Goal: Information Seeking & Learning: Learn about a topic

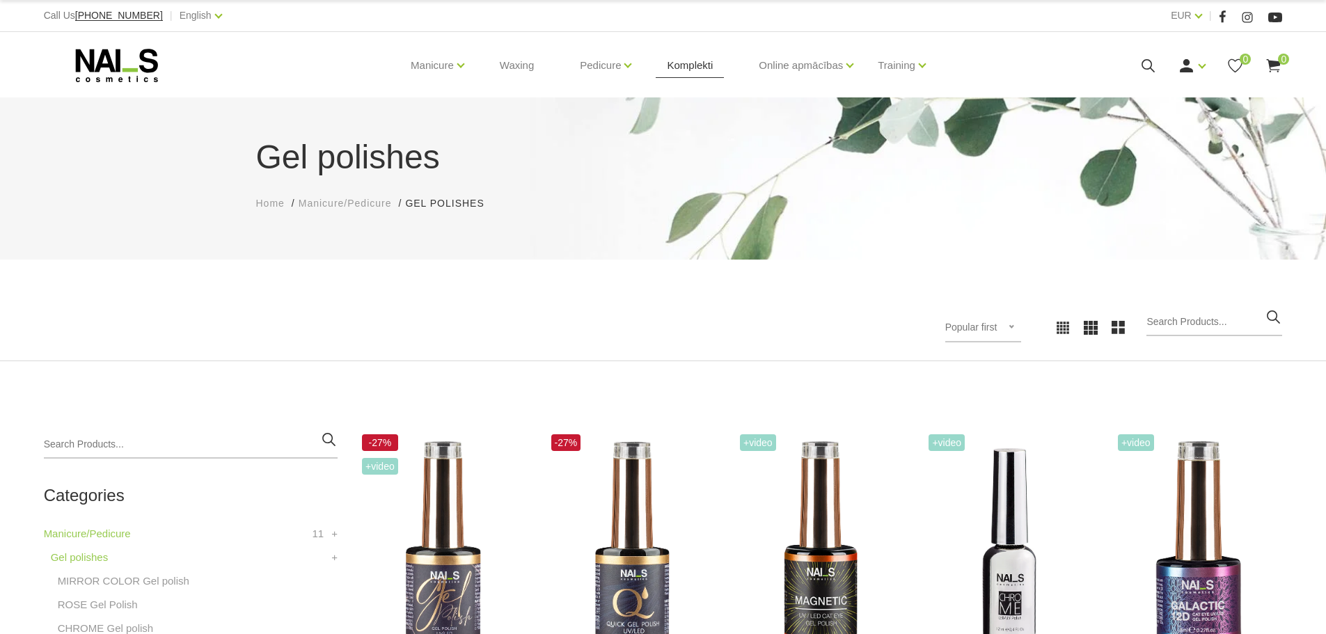
click at [680, 64] on link "Komplekti" at bounding box center [690, 65] width 68 height 67
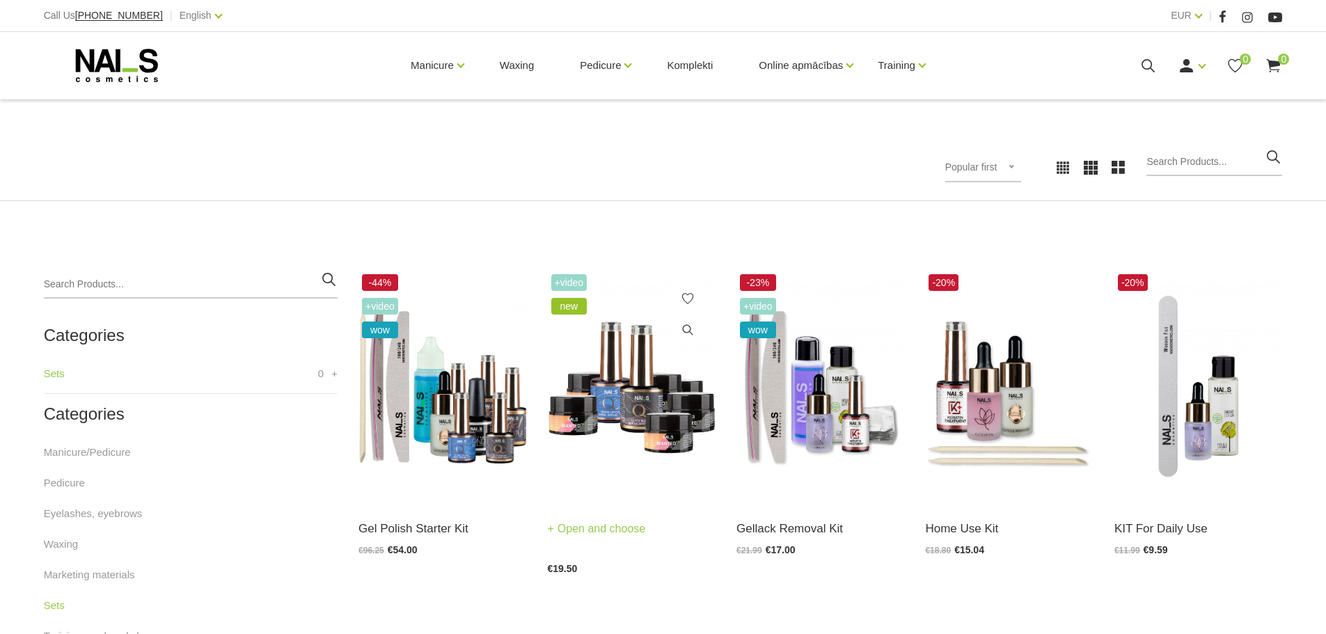
scroll to position [209, 0]
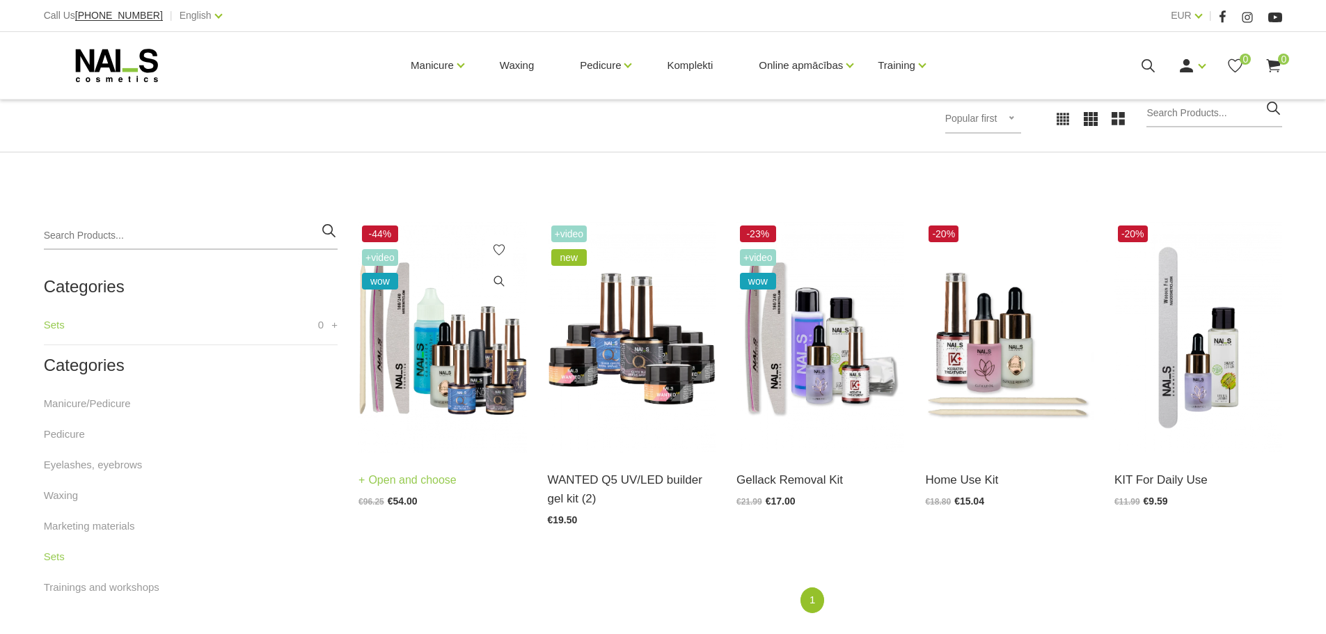
click at [478, 391] on img at bounding box center [443, 337] width 168 height 231
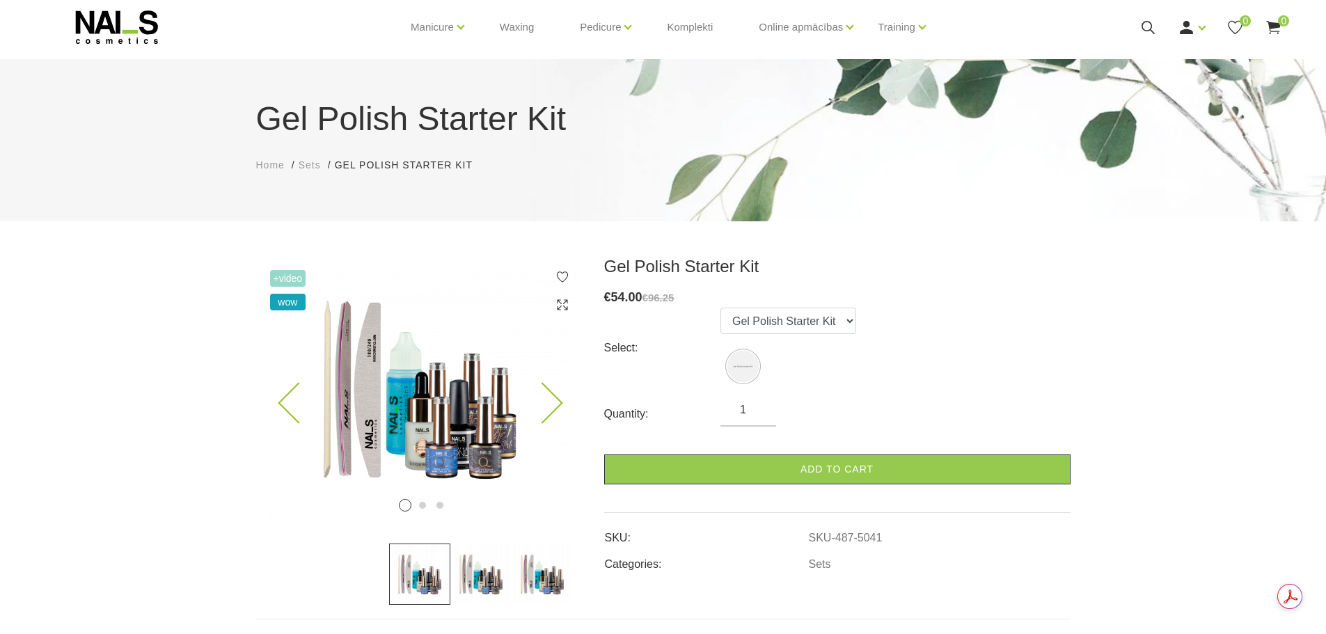
scroll to position [70, 0]
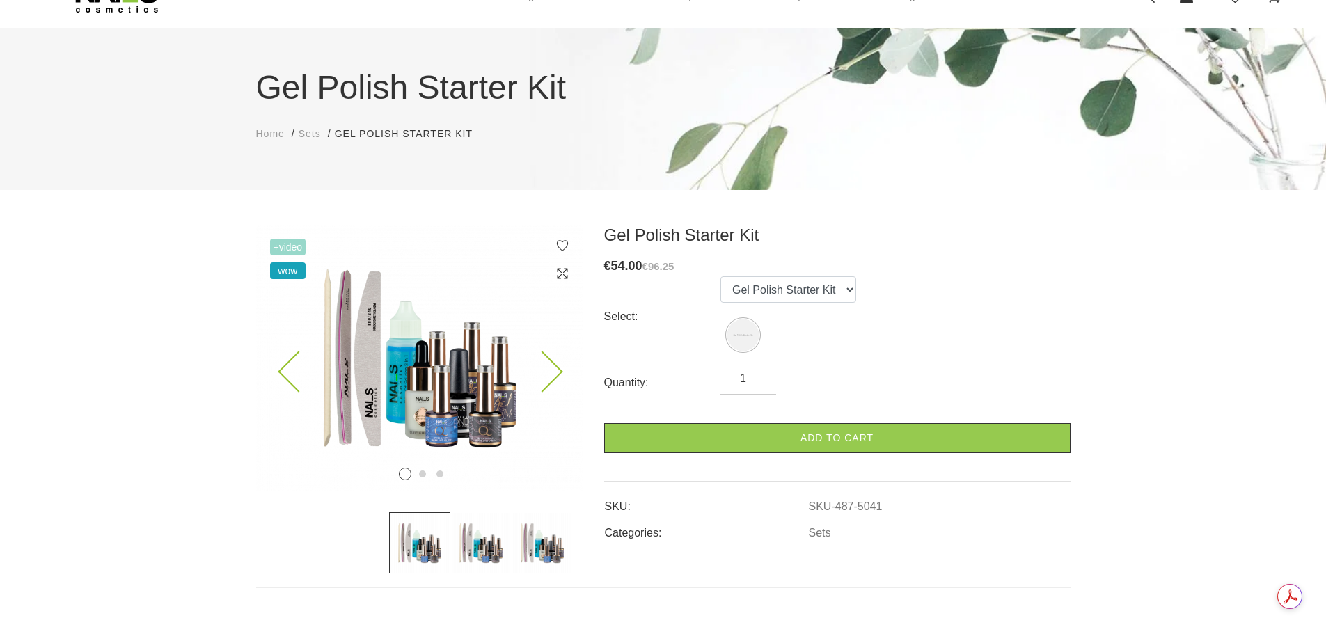
click at [549, 360] on icon at bounding box center [542, 372] width 41 height 41
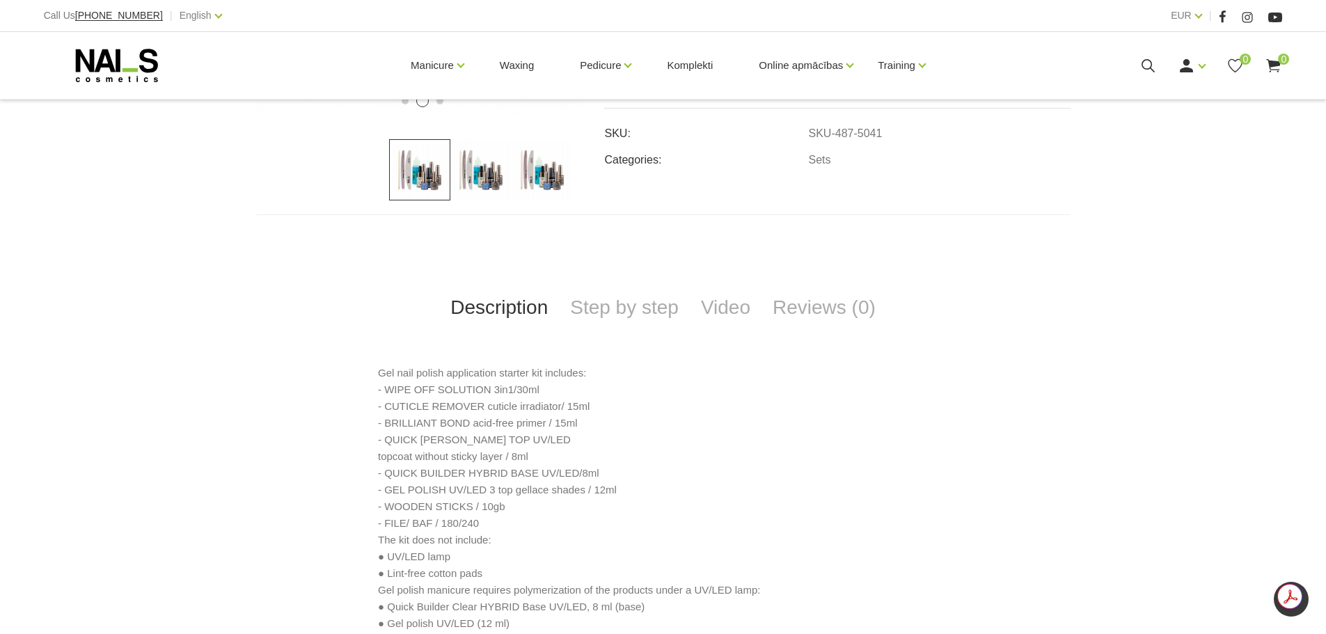
scroll to position [487, 0]
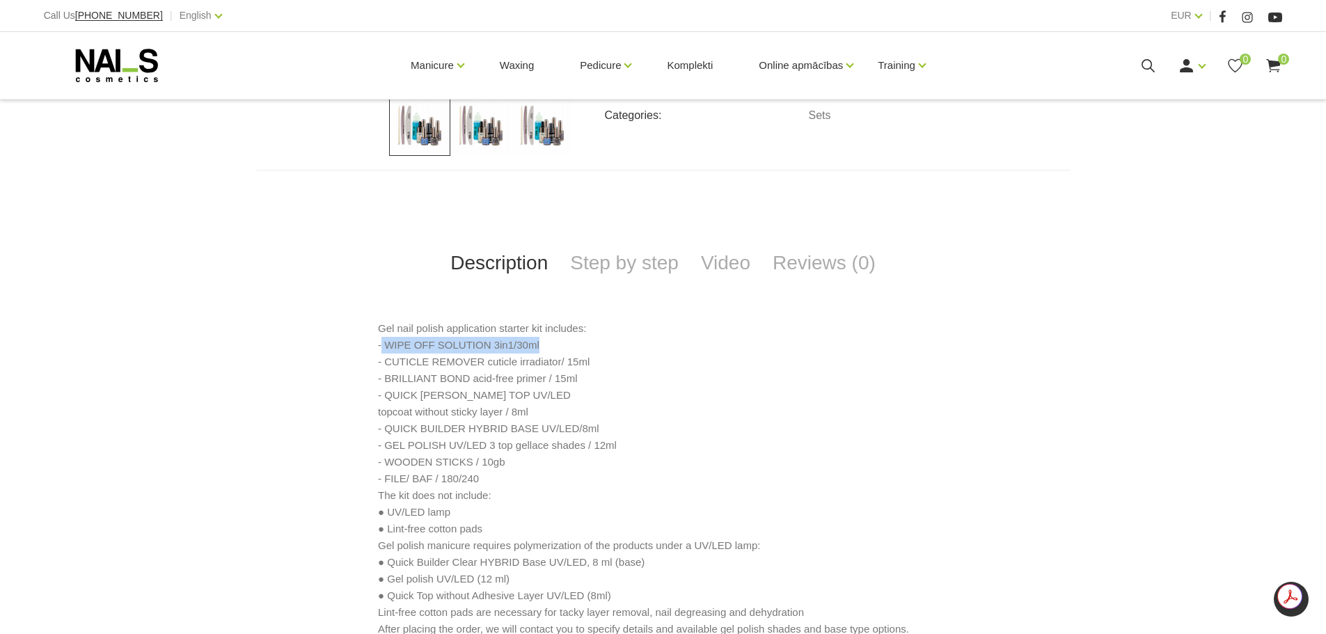
drag, startPoint x: 387, startPoint y: 344, endPoint x: 581, endPoint y: 342, distance: 193.6
click at [581, 340] on p "Gel nail polish application starter kit includes: - WIPE OFF SOLUTION 3in1/30ml…" at bounding box center [663, 479] width 570 height 318
drag, startPoint x: 419, startPoint y: 359, endPoint x: 549, endPoint y: 361, distance: 129.5
click at [549, 361] on p "Gel nail polish application starter kit includes: - WIPE OFF SOLUTION 3in1/30ml…" at bounding box center [663, 479] width 570 height 318
drag, startPoint x: 381, startPoint y: 375, endPoint x: 405, endPoint y: 376, distance: 24.4
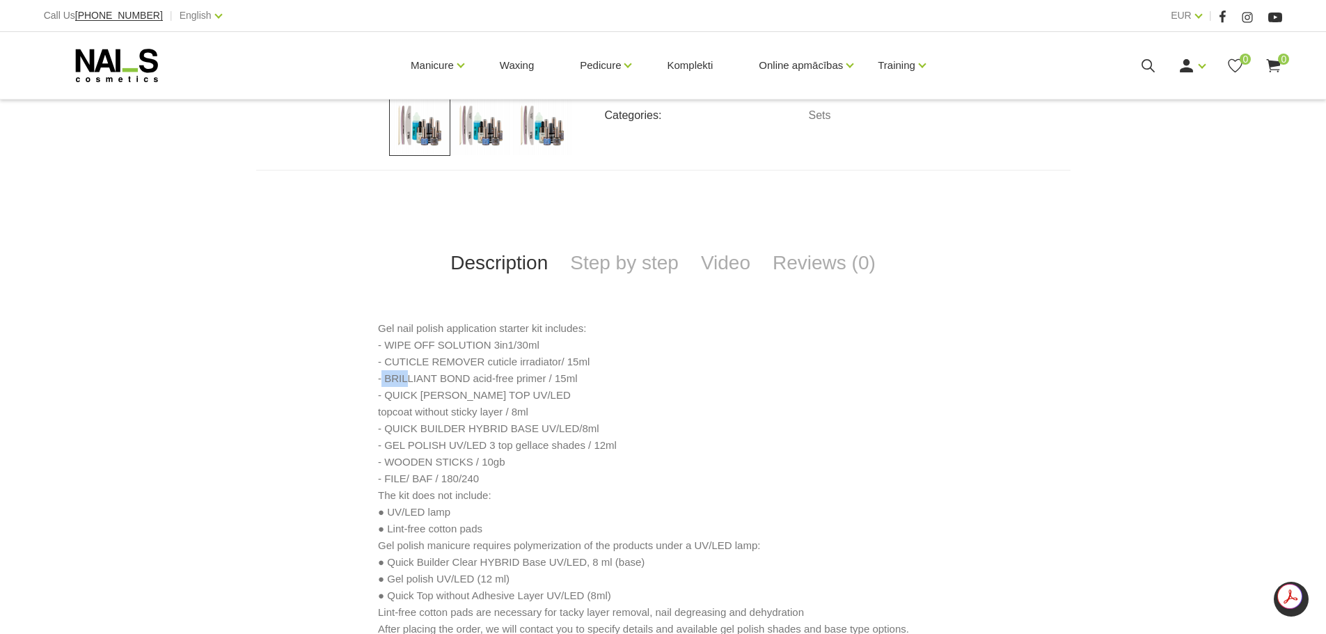
click at [405, 376] on p "Gel nail polish application starter kit includes: - WIPE OFF SOLUTION 3in1/30ml…" at bounding box center [663, 479] width 570 height 318
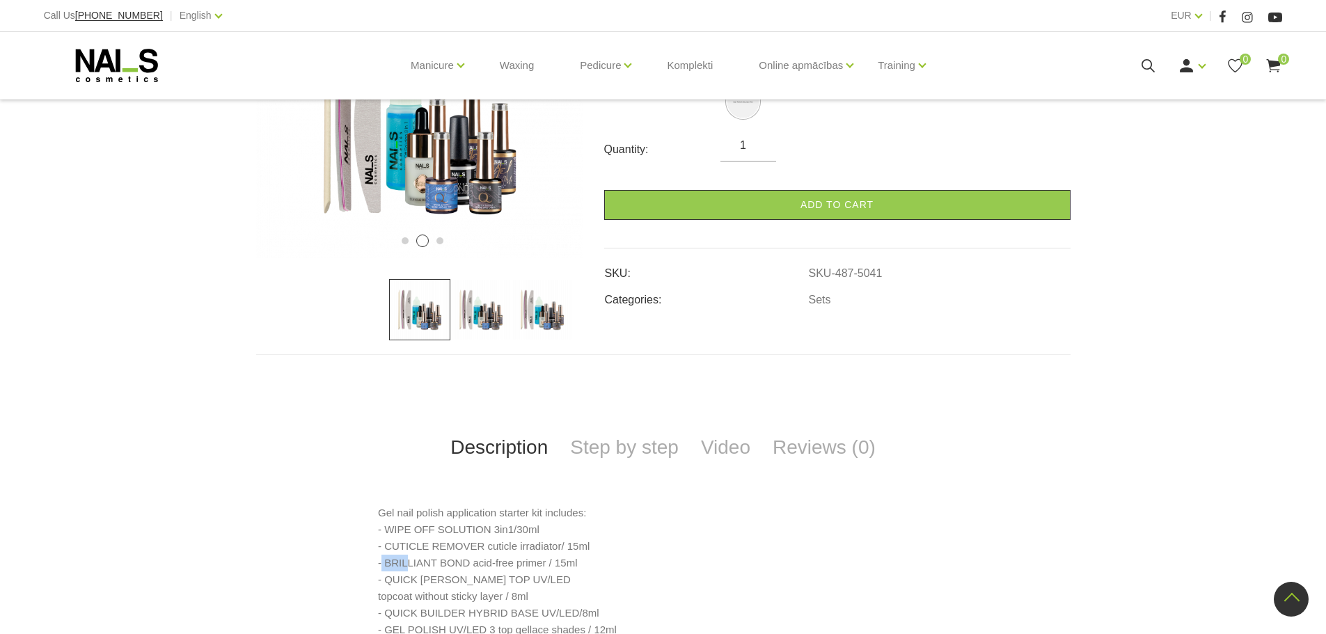
scroll to position [279, 0]
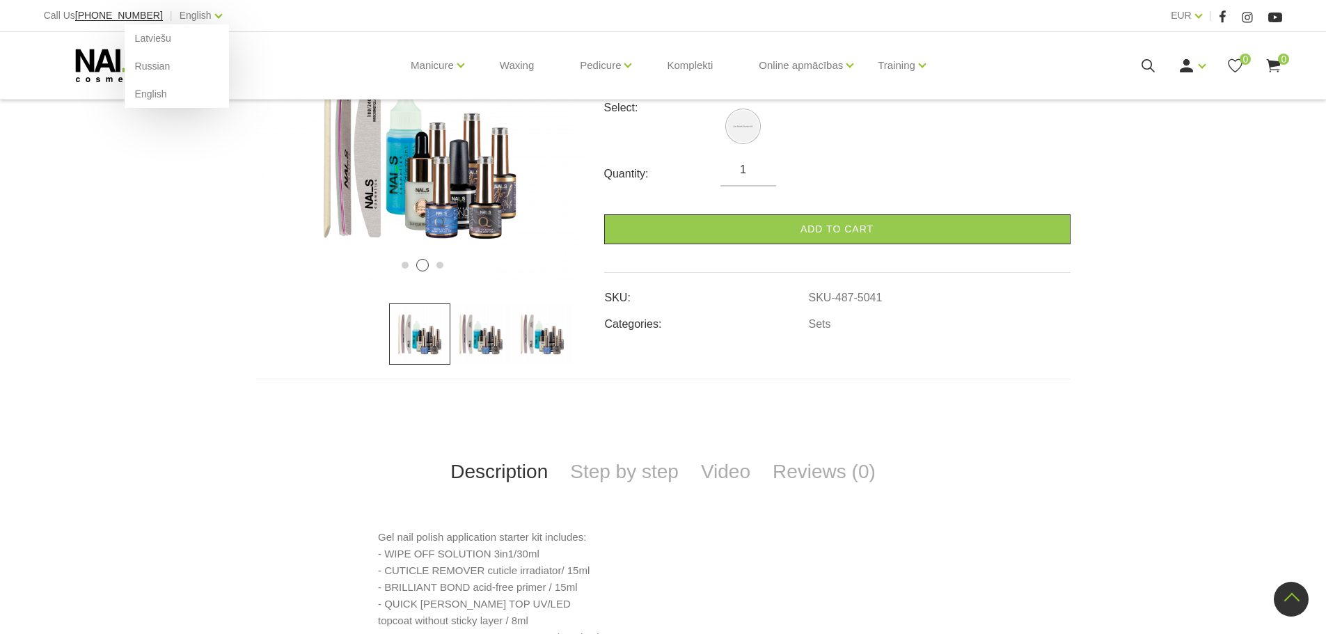
click at [188, 17] on div "English Latviešu Russian English" at bounding box center [201, 15] width 42 height 17
click at [135, 33] on link "Latviešu" at bounding box center [177, 38] width 104 height 28
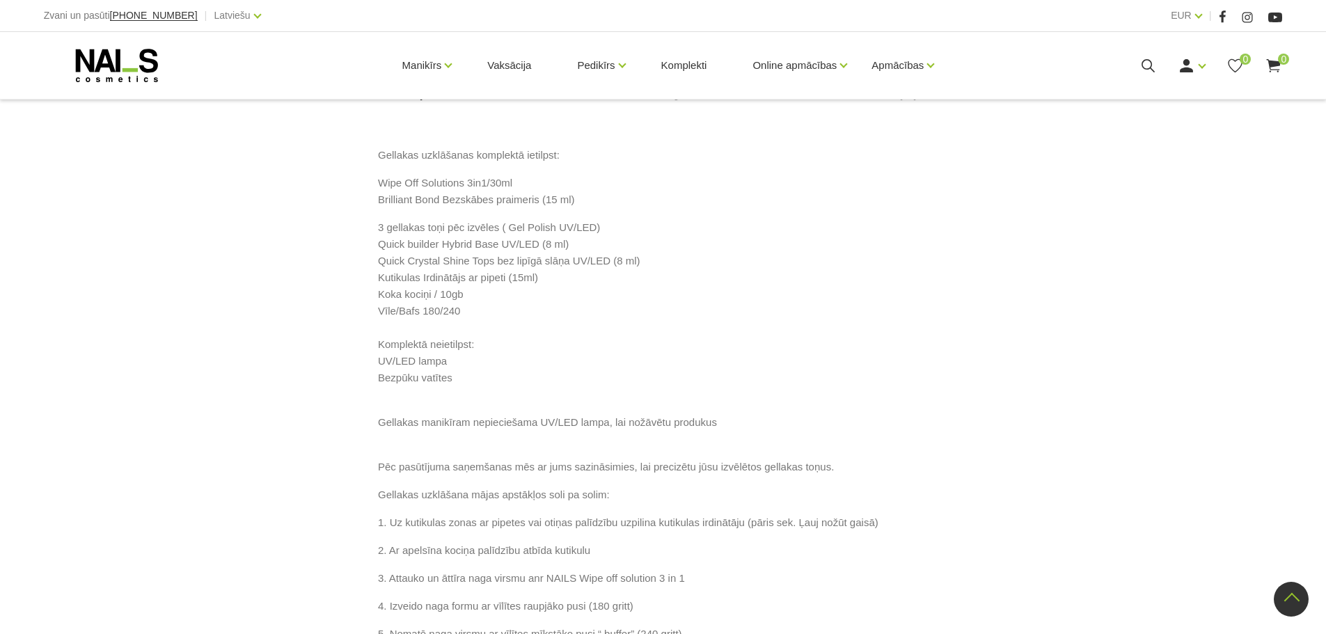
scroll to position [627, 0]
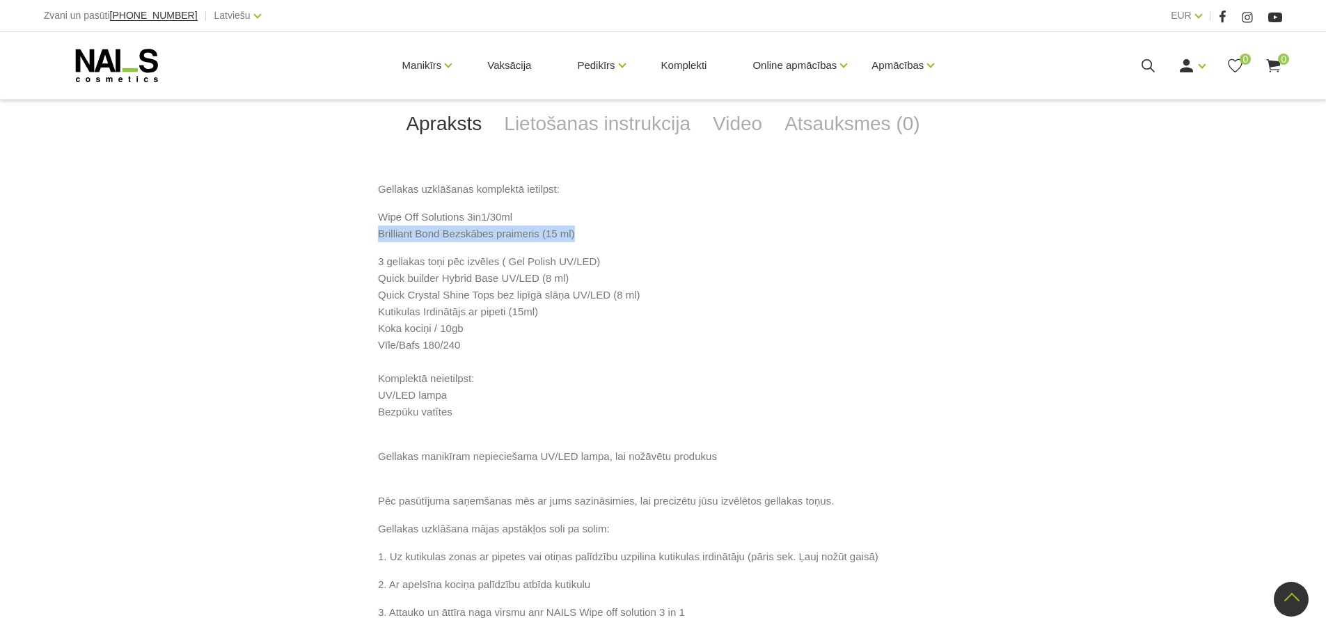
drag, startPoint x: 375, startPoint y: 244, endPoint x: 505, endPoint y: 267, distance: 131.5
click at [595, 256] on div "Gellakas uzklāšanas komplektā ietilpst: Wipe Off Solutions 3in1/30ml Brilliant …" at bounding box center [663, 598] width 815 height 834
drag, startPoint x: 377, startPoint y: 276, endPoint x: 562, endPoint y: 283, distance: 185.3
click at [563, 280] on div "Gellakas uzklāšanas komplektā ietilpst: Wipe Off Solutions 3in1/30ml Brilliant …" at bounding box center [663, 598] width 815 height 834
drag, startPoint x: 404, startPoint y: 309, endPoint x: 615, endPoint y: 317, distance: 211.1
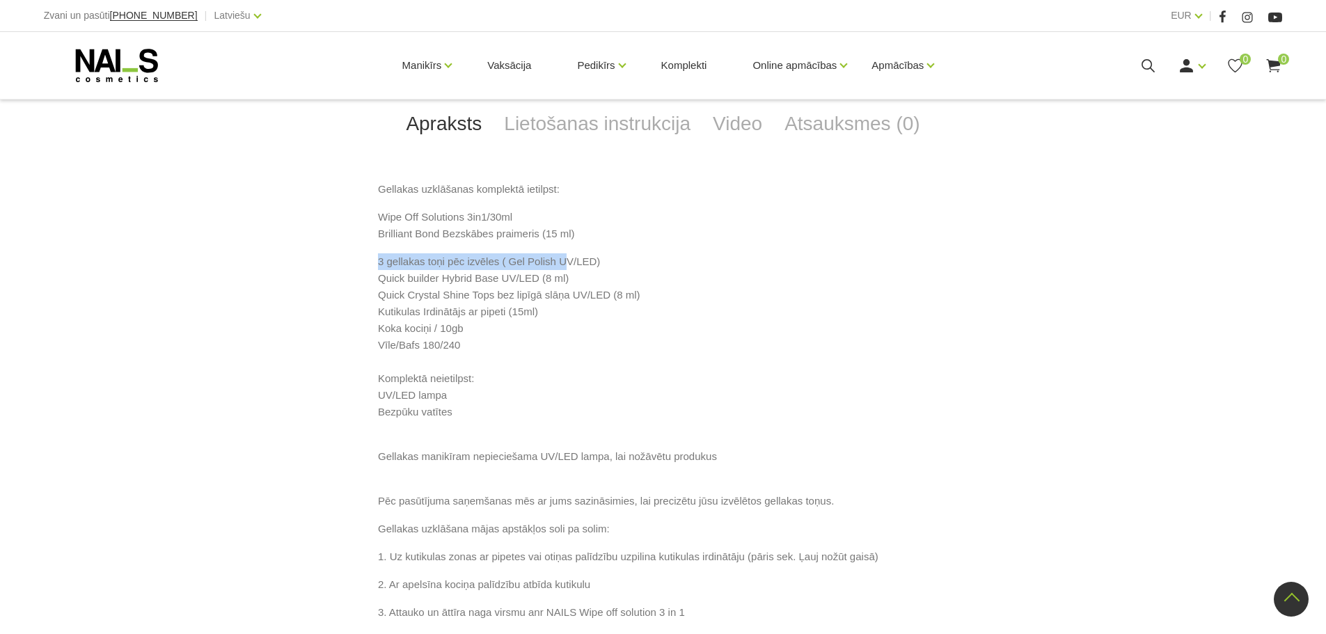
click at [615, 317] on div "Gellakas uzklāšanas komplektā ietilpst: Wipe Off Solutions 3in1/30ml Brilliant …" at bounding box center [663, 598] width 815 height 834
drag, startPoint x: 374, startPoint y: 348, endPoint x: 567, endPoint y: 354, distance: 193.6
click at [567, 354] on div "Gellakas uzklāšanas komplektā ietilpst: Wipe Off Solutions 3in1/30ml Brilliant …" at bounding box center [663, 598] width 815 height 834
click at [450, 346] on p "3 gellakas toņi pēc izvēles ( Gel Polish UV/LED) Quick builder Hybrid Base UV/L…" at bounding box center [663, 345] width 570 height 184
drag, startPoint x: 506, startPoint y: 344, endPoint x: 568, endPoint y: 351, distance: 62.4
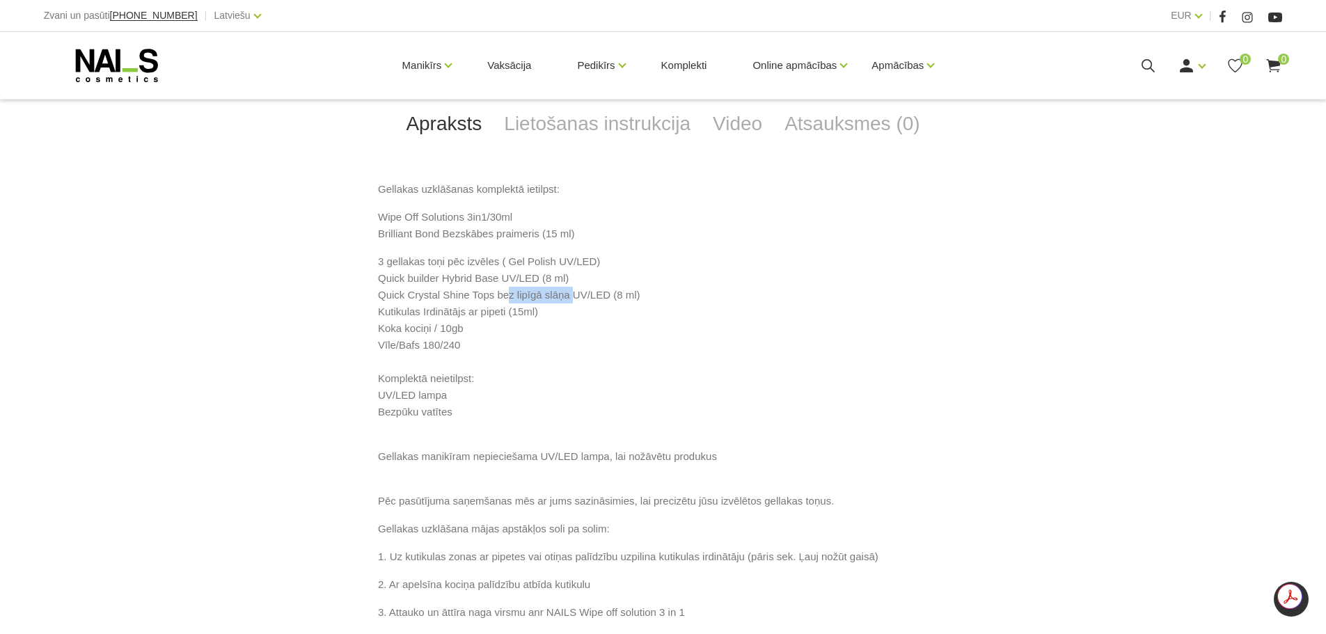
click at [568, 351] on p "3 gellakas toņi pēc izvēles ( Gel Polish UV/LED) Quick builder Hybrid Base UV/L…" at bounding box center [663, 345] width 570 height 184
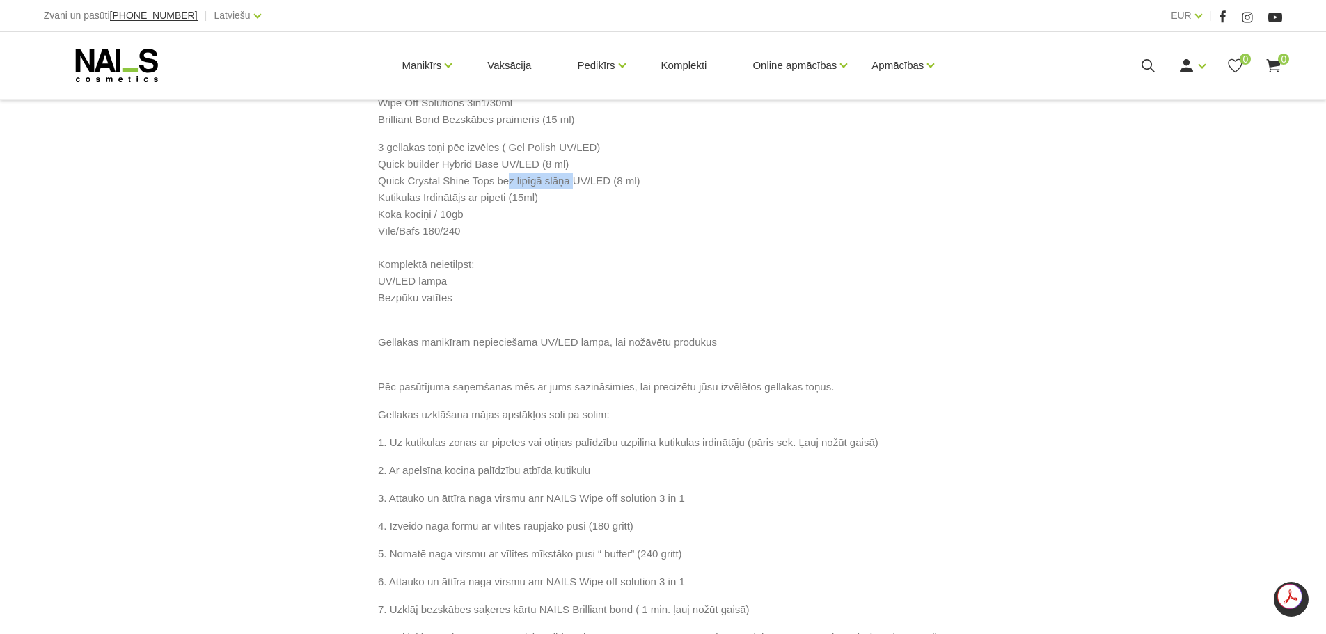
scroll to position [766, 0]
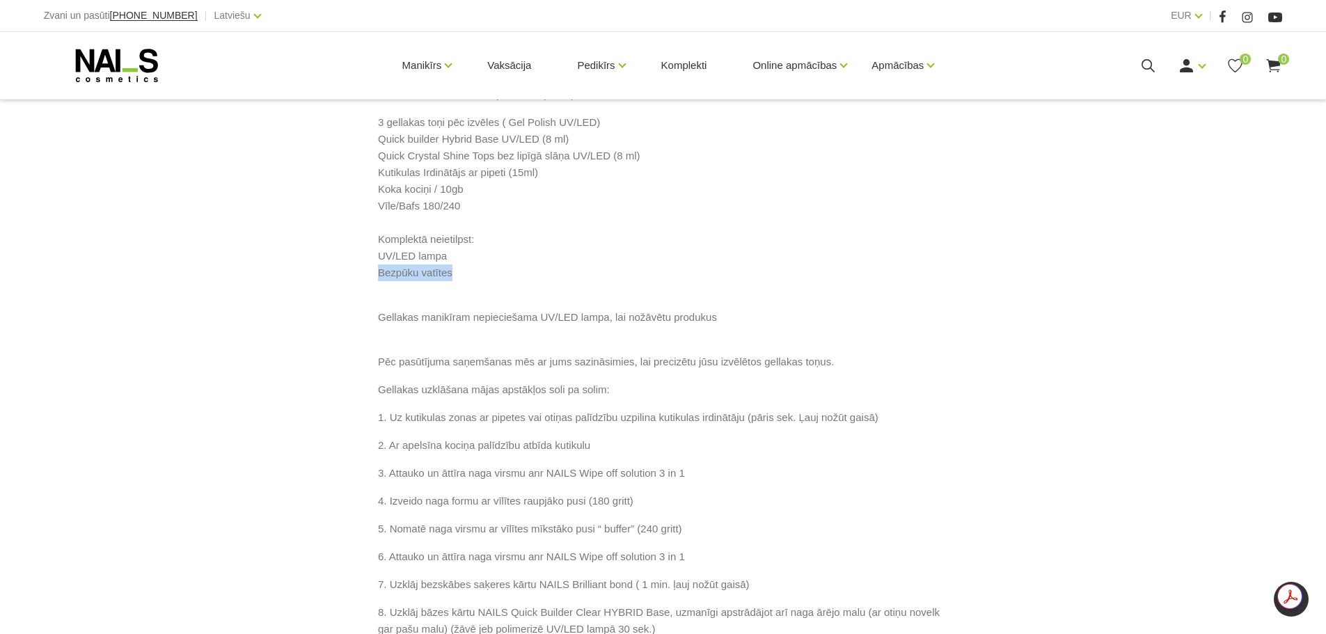
drag, startPoint x: 456, startPoint y: 424, endPoint x: 364, endPoint y: 421, distance: 92.0
click at [364, 422] on div "Gellakas uzklāšanas komplektā ietilpst: Wipe Off Solutions 3in1/30ml Brilliant …" at bounding box center [663, 459] width 815 height 834
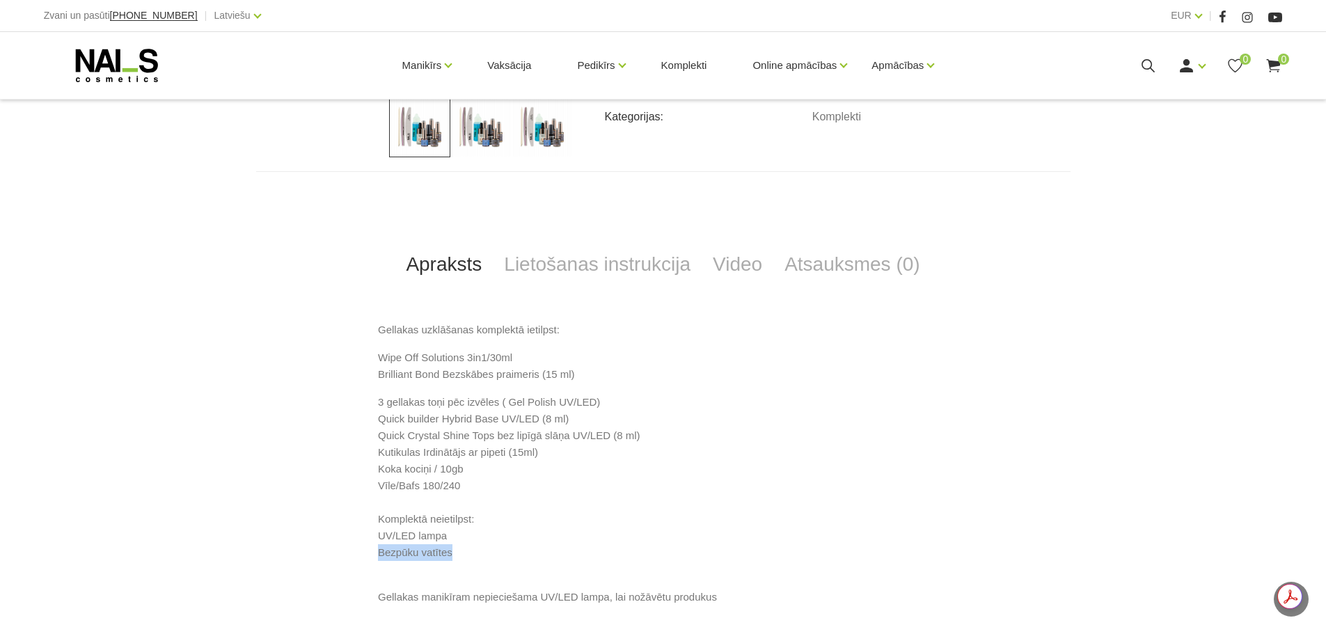
scroll to position [487, 0]
drag, startPoint x: 376, startPoint y: 355, endPoint x: 571, endPoint y: 364, distance: 195.2
drag, startPoint x: 510, startPoint y: 391, endPoint x: 360, endPoint y: 389, distance: 150.4
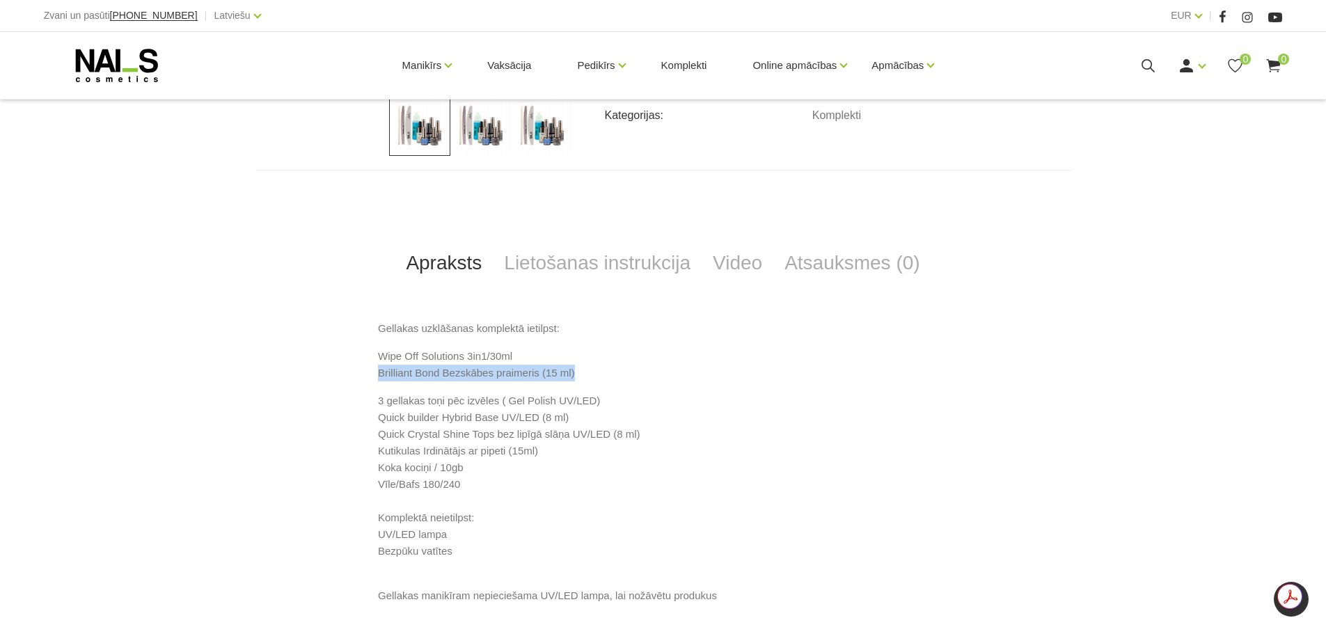
drag, startPoint x: 374, startPoint y: 451, endPoint x: 572, endPoint y: 454, distance: 198.5
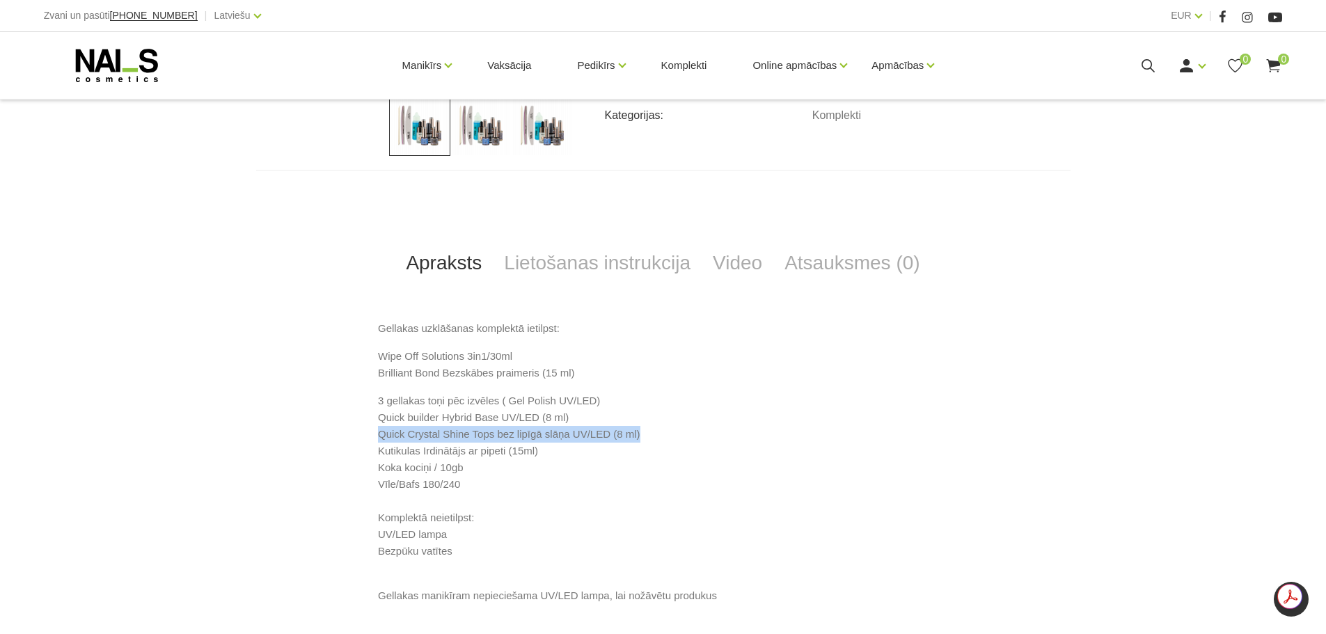
drag, startPoint x: 377, startPoint y: 486, endPoint x: 703, endPoint y: 478, distance: 326.6
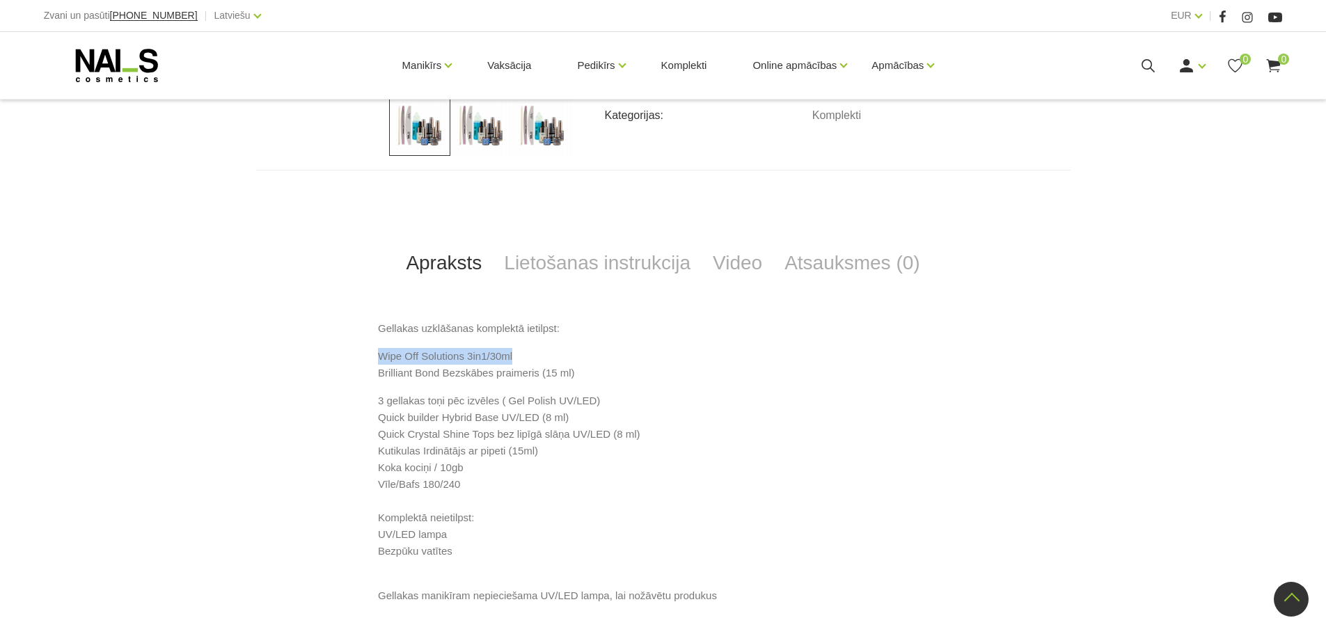
drag, startPoint x: 519, startPoint y: 354, endPoint x: 361, endPoint y: 348, distance: 157.5
copy p "Wipe Off Solutions 3in1/30ml"
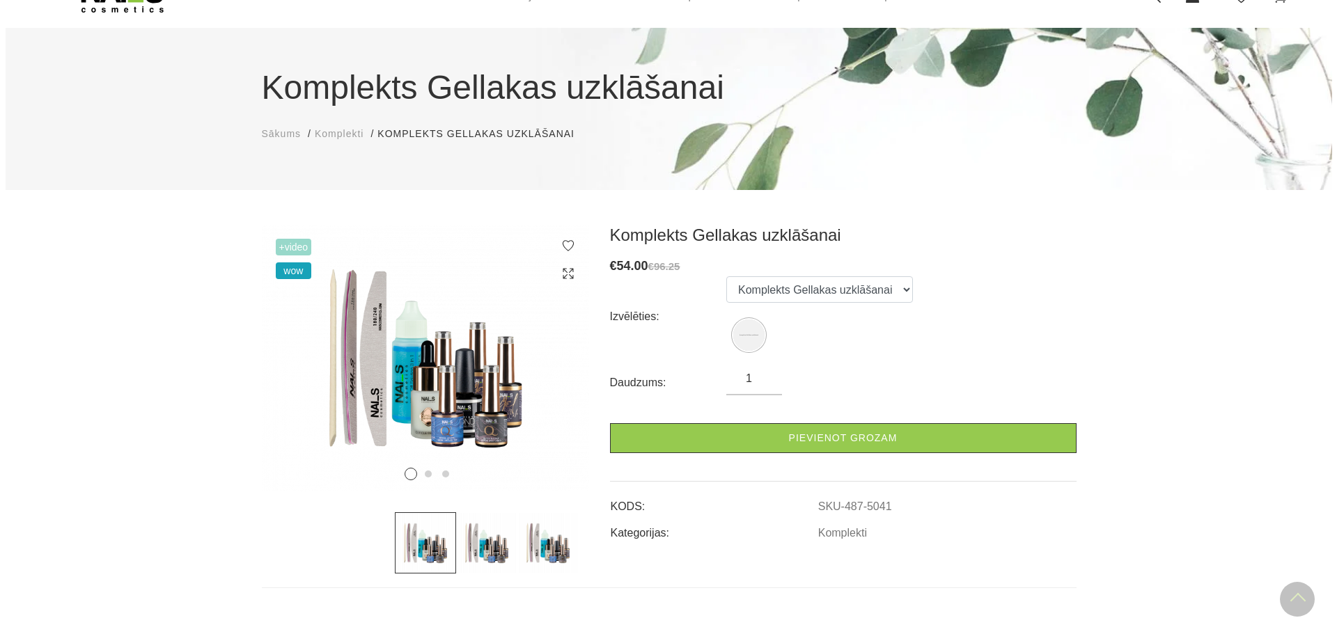
scroll to position [0, 0]
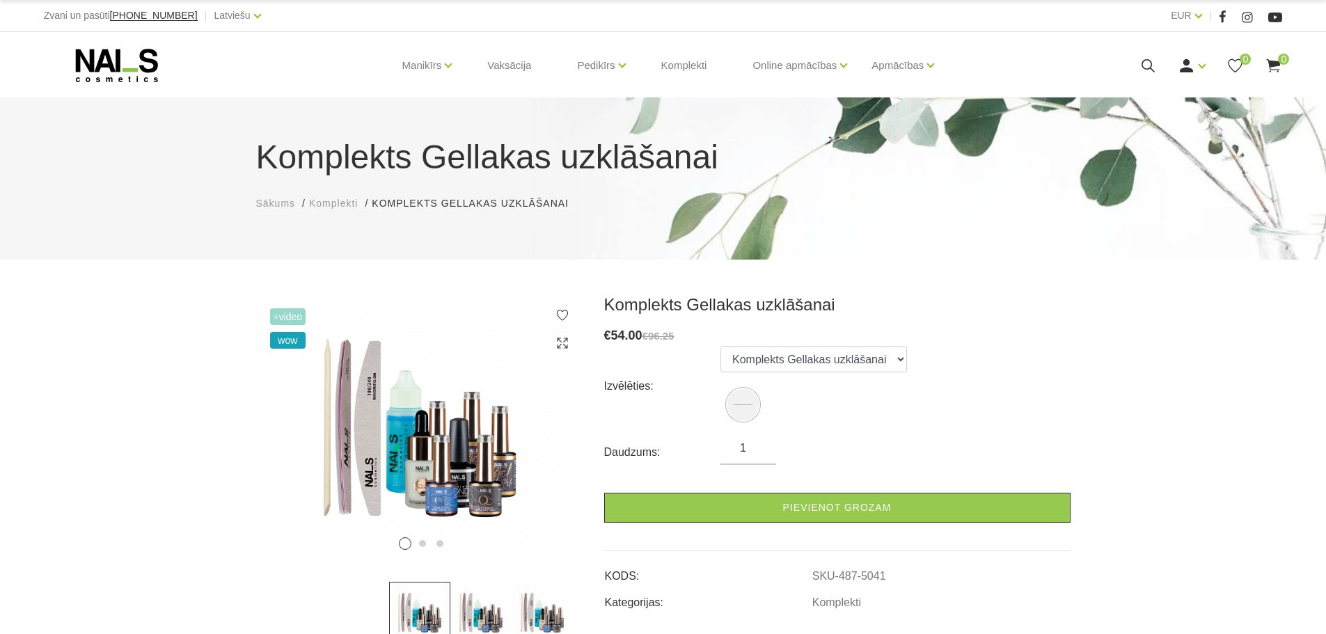
click at [1139, 67] on div "Ienākt Reģistrēties 0 0" at bounding box center [1159, 65] width 248 height 17
click at [1146, 65] on icon at bounding box center [1148, 65] width 17 height 17
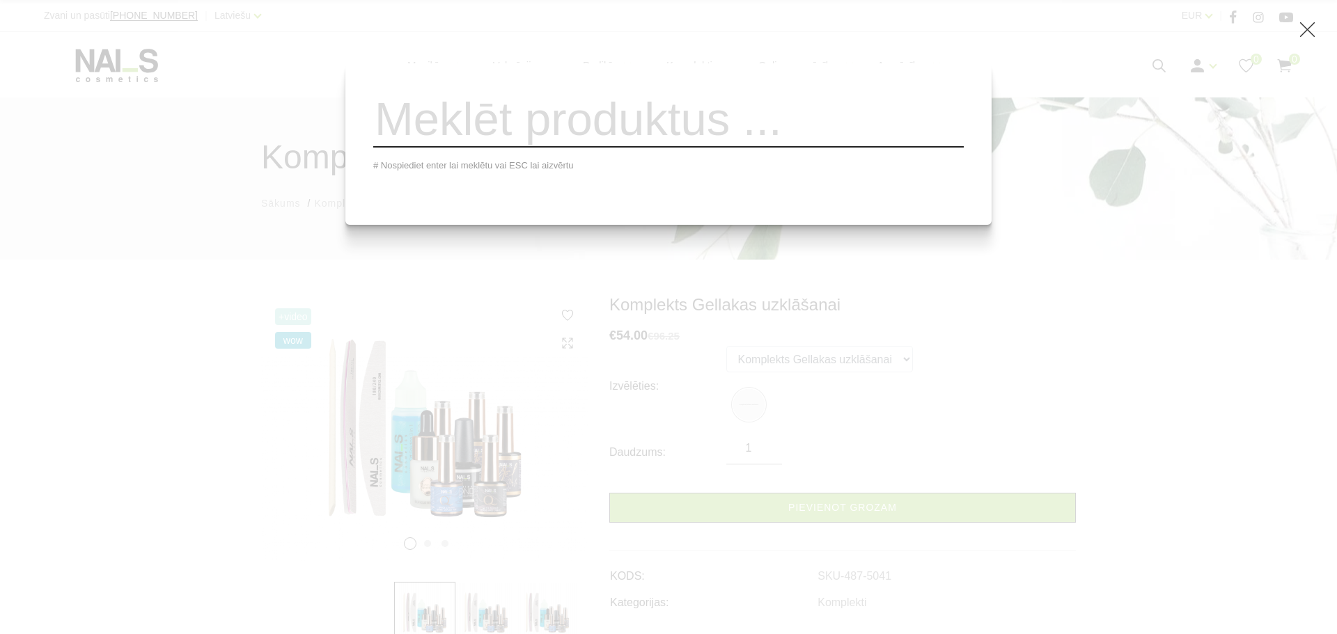
paste input "Wipe Off Solutions 3in1/30ml"
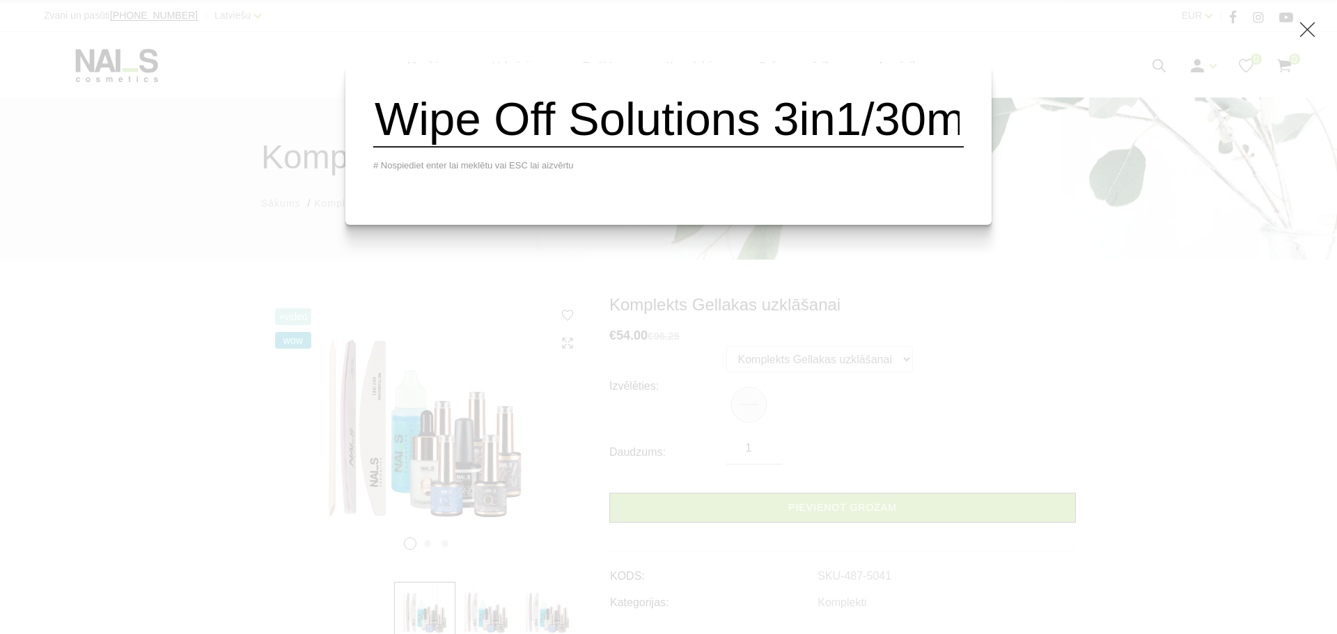
scroll to position [0, 81]
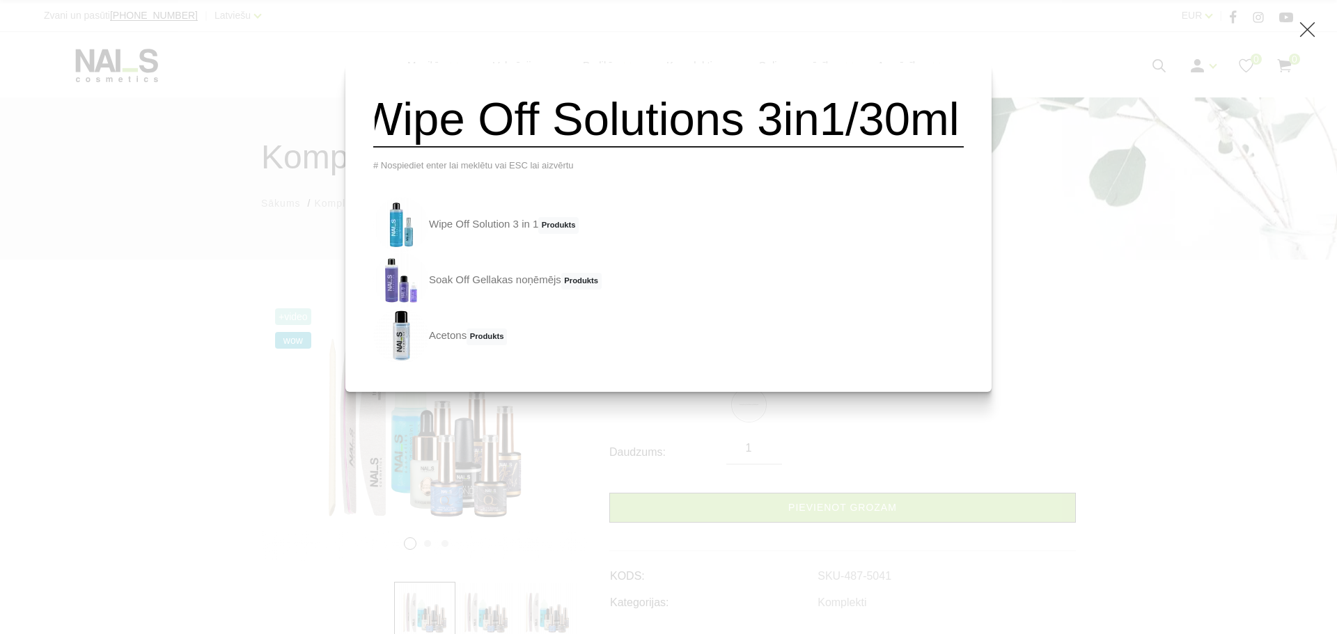
type input "Wipe Off Solutions 3in1/30ml"
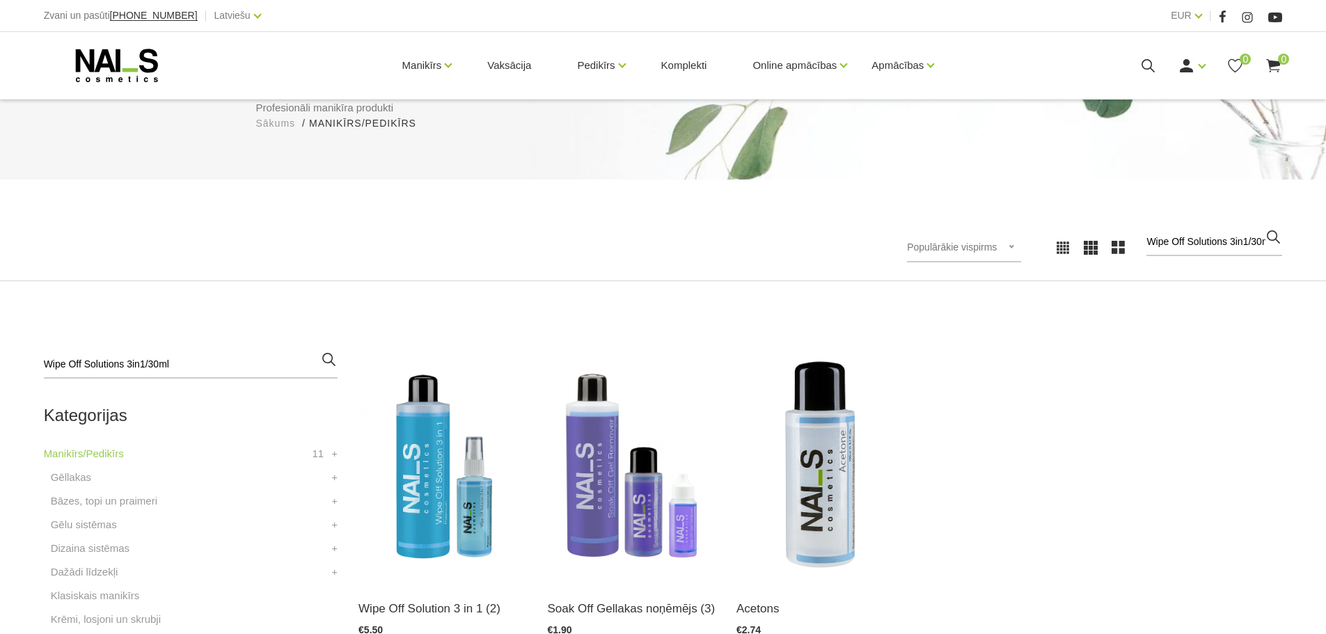
scroll to position [279, 0]
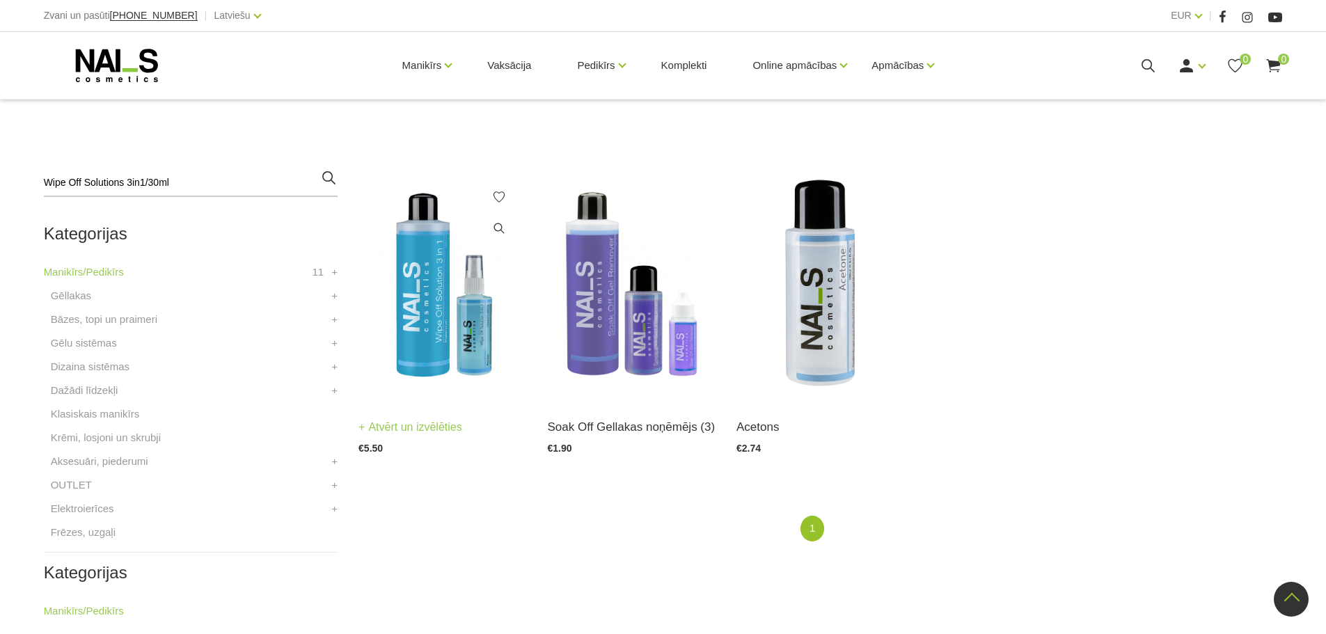
click at [450, 324] on img at bounding box center [443, 284] width 168 height 231
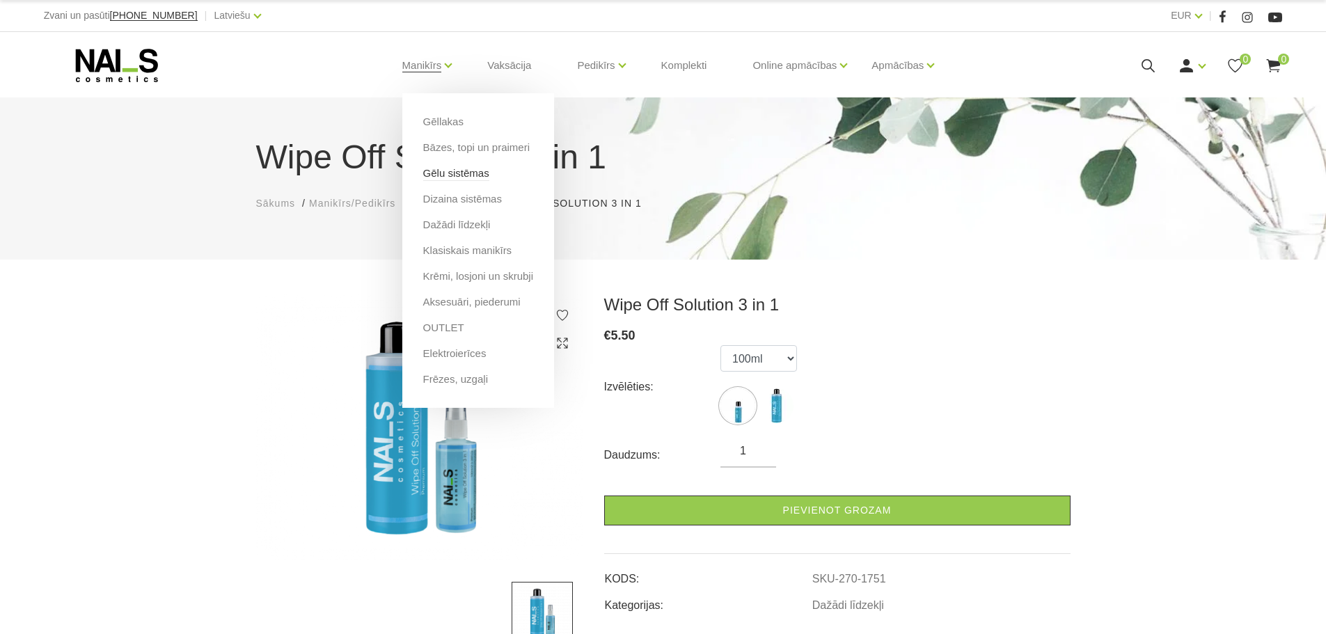
click at [470, 171] on link "Gēlu sistēmas" at bounding box center [456, 173] width 66 height 15
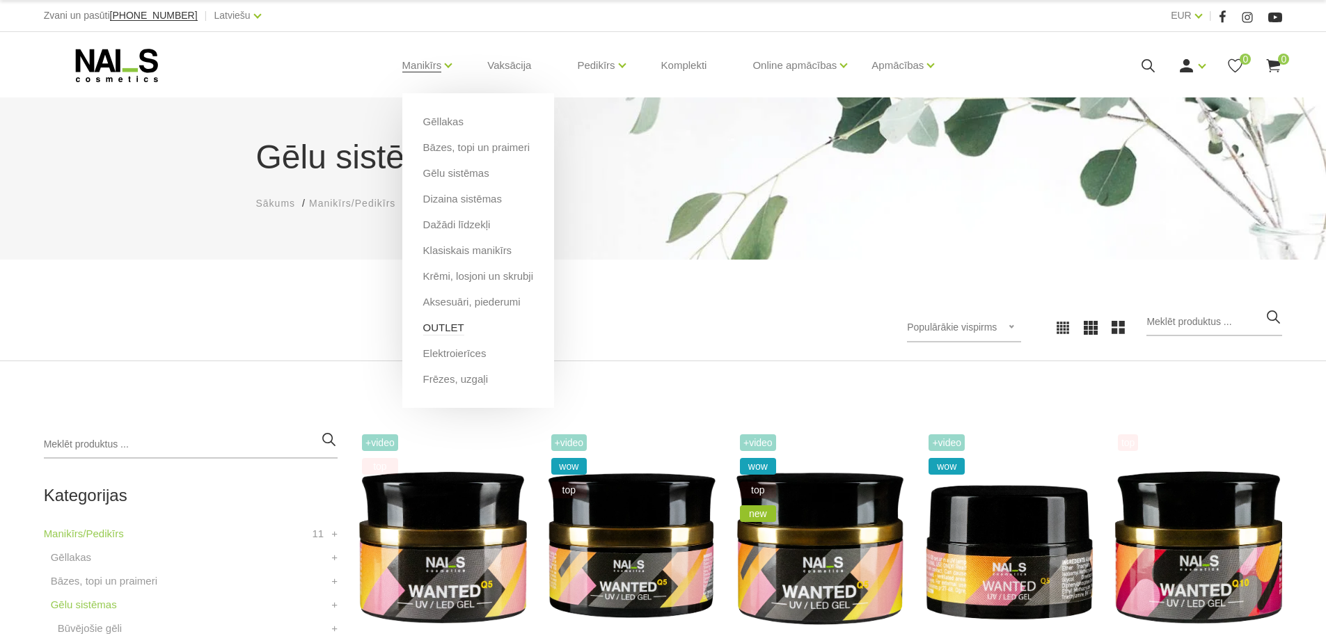
click at [445, 324] on link "OUTLET" at bounding box center [443, 327] width 41 height 15
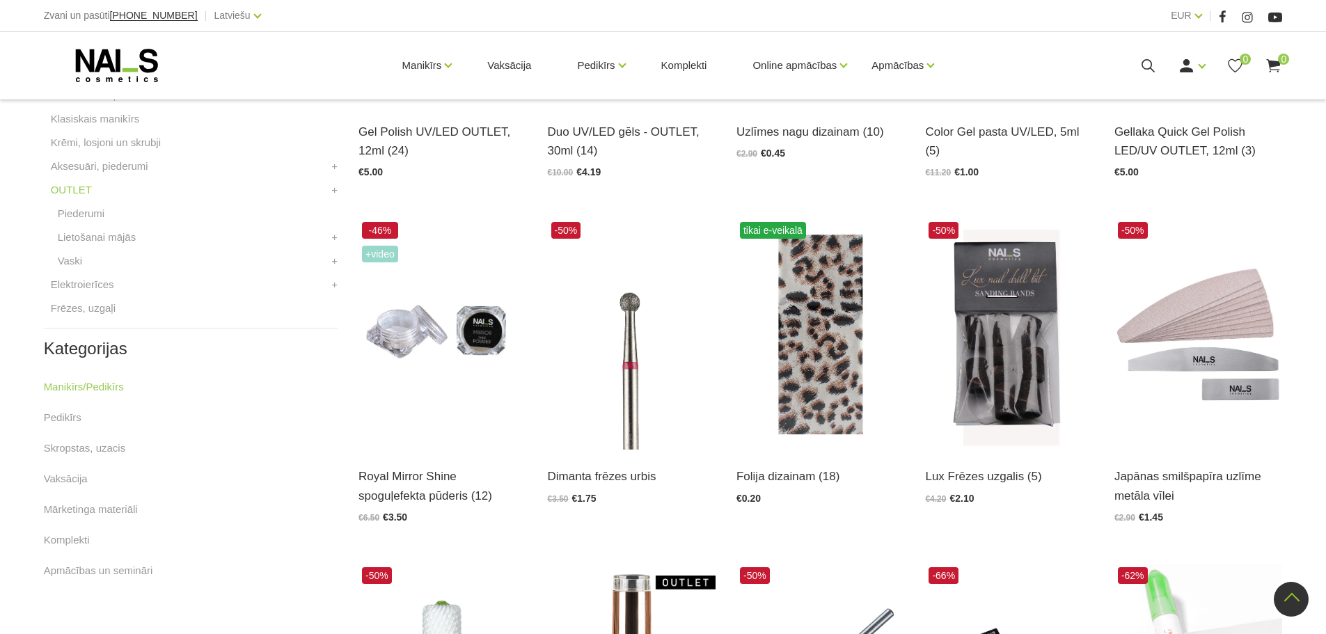
scroll to position [348, 0]
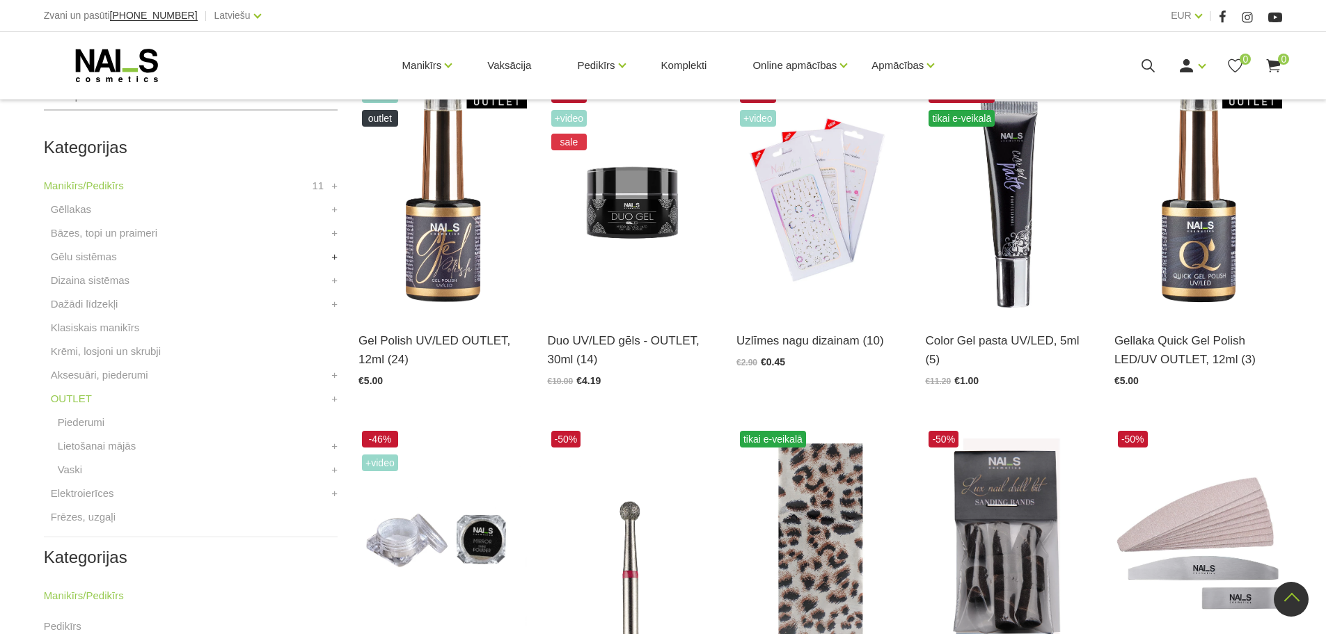
click at [334, 258] on link "+" at bounding box center [334, 257] width 6 height 17
click at [95, 285] on link "Būvējošie gēli" at bounding box center [90, 280] width 65 height 17
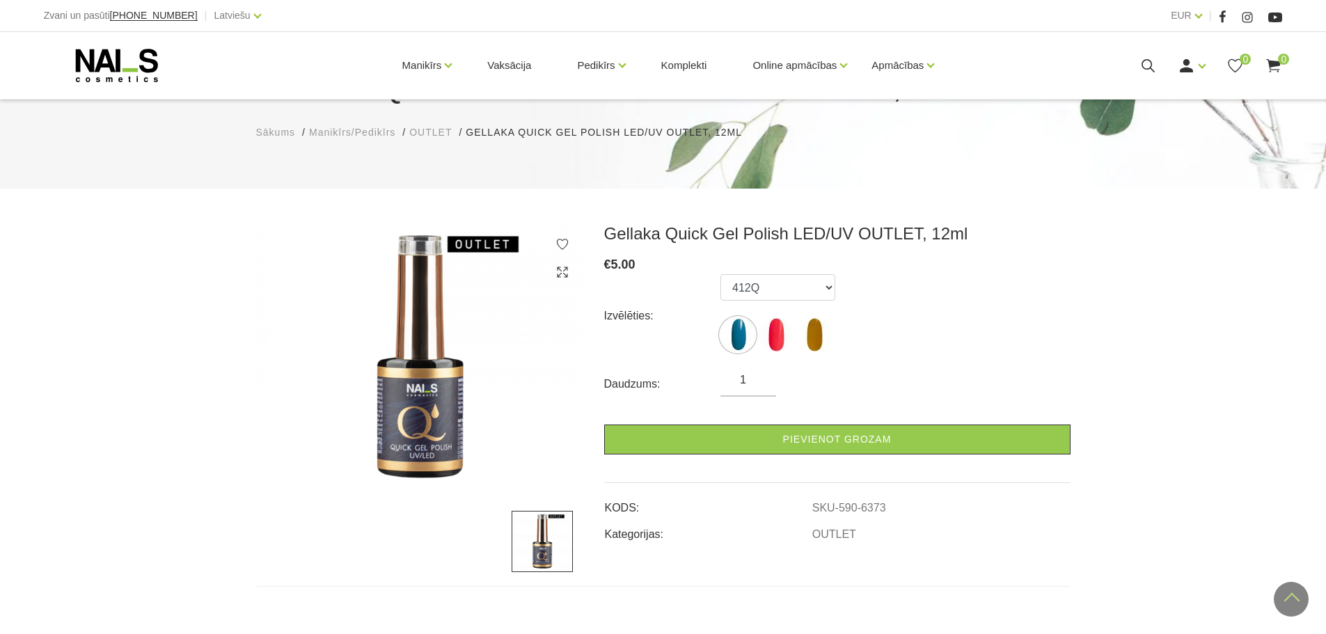
scroll to position [70, 0]
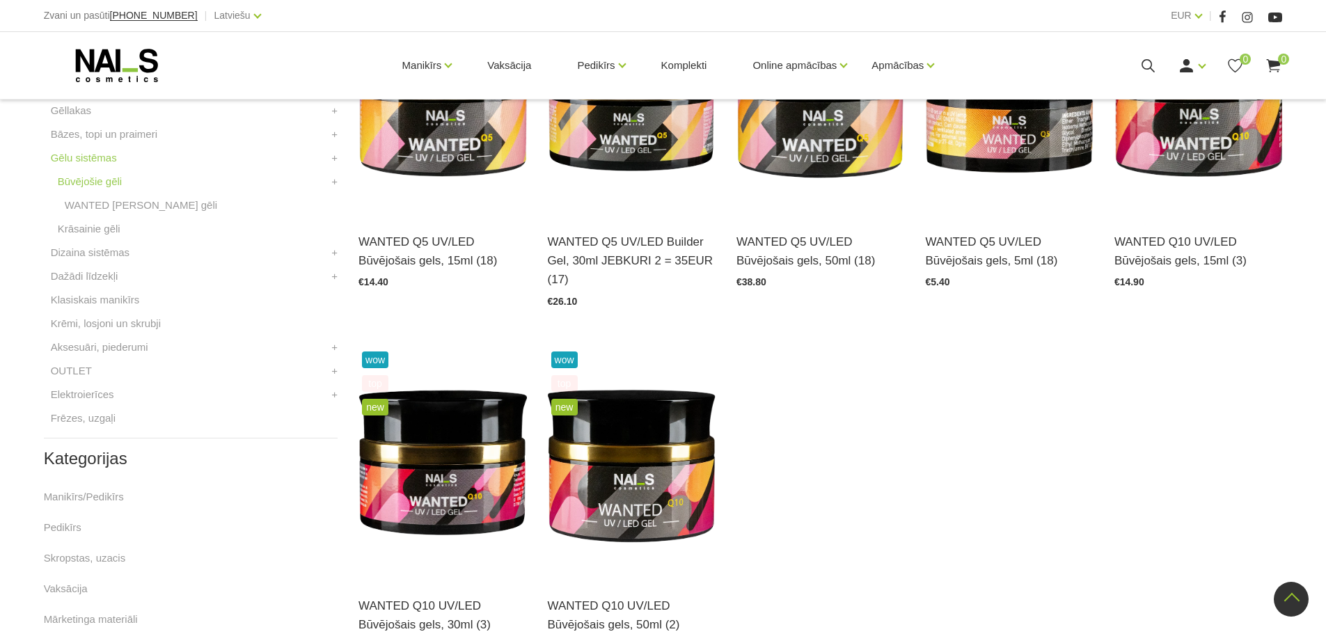
scroll to position [279, 0]
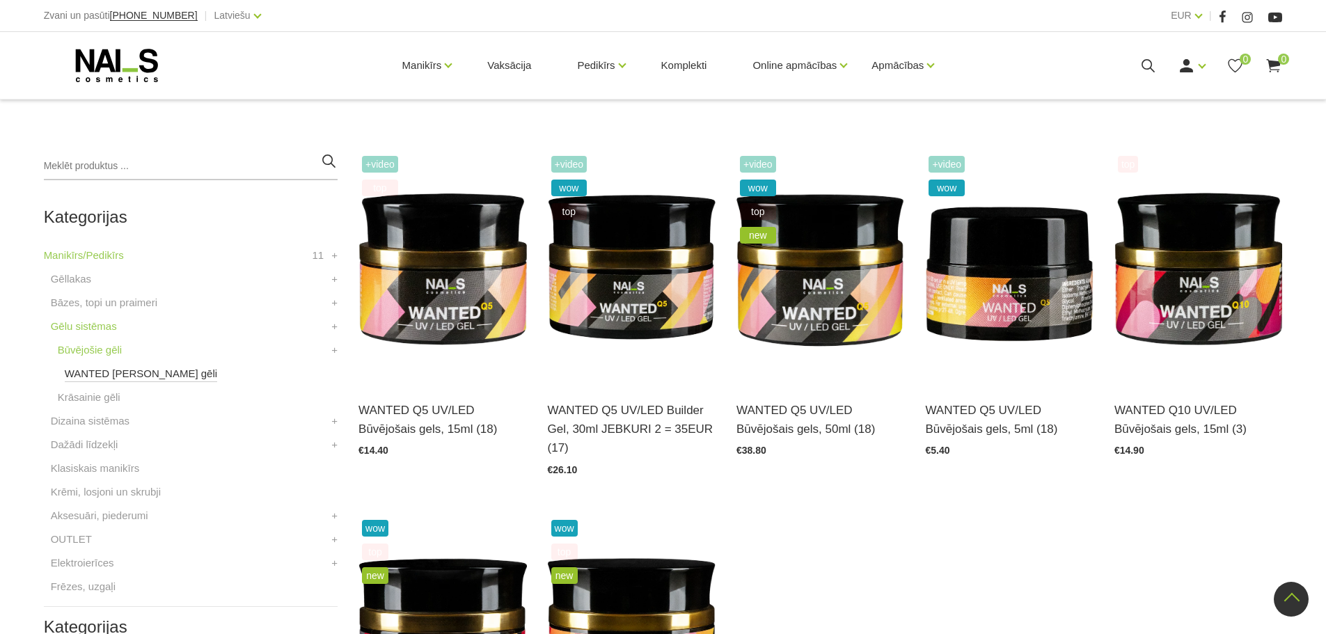
click at [154, 379] on link "WANTED [PERSON_NAME] gēli" at bounding box center [141, 374] width 153 height 17
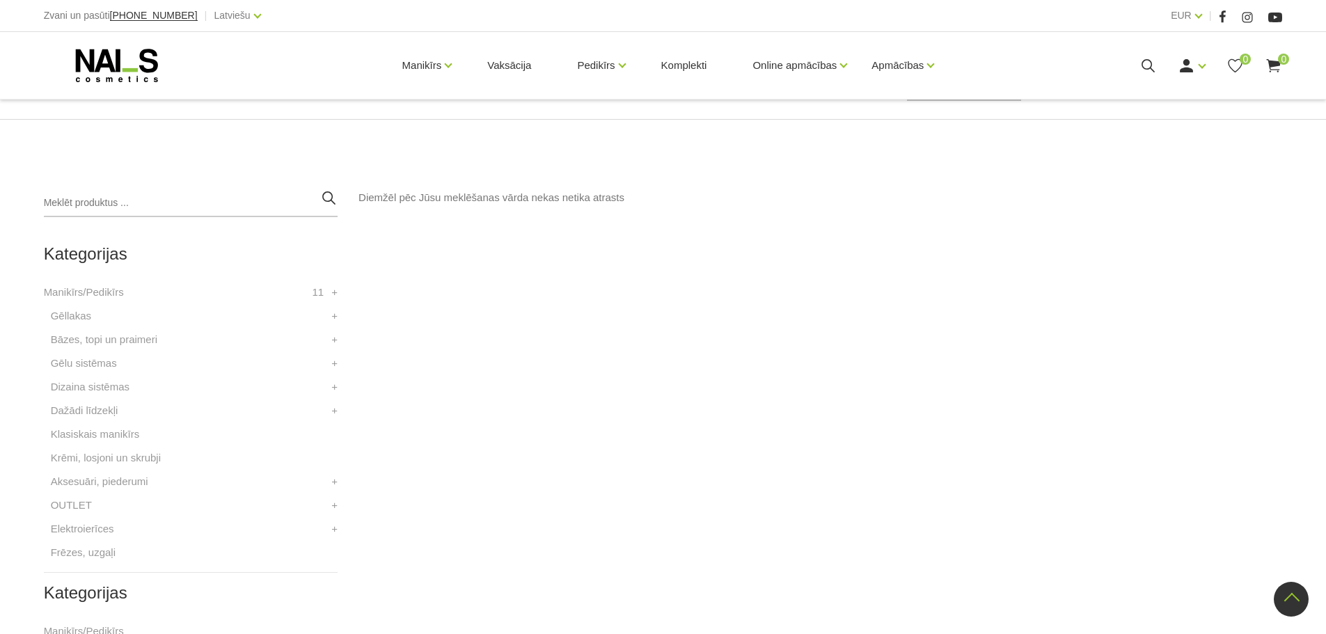
scroll to position [209, 0]
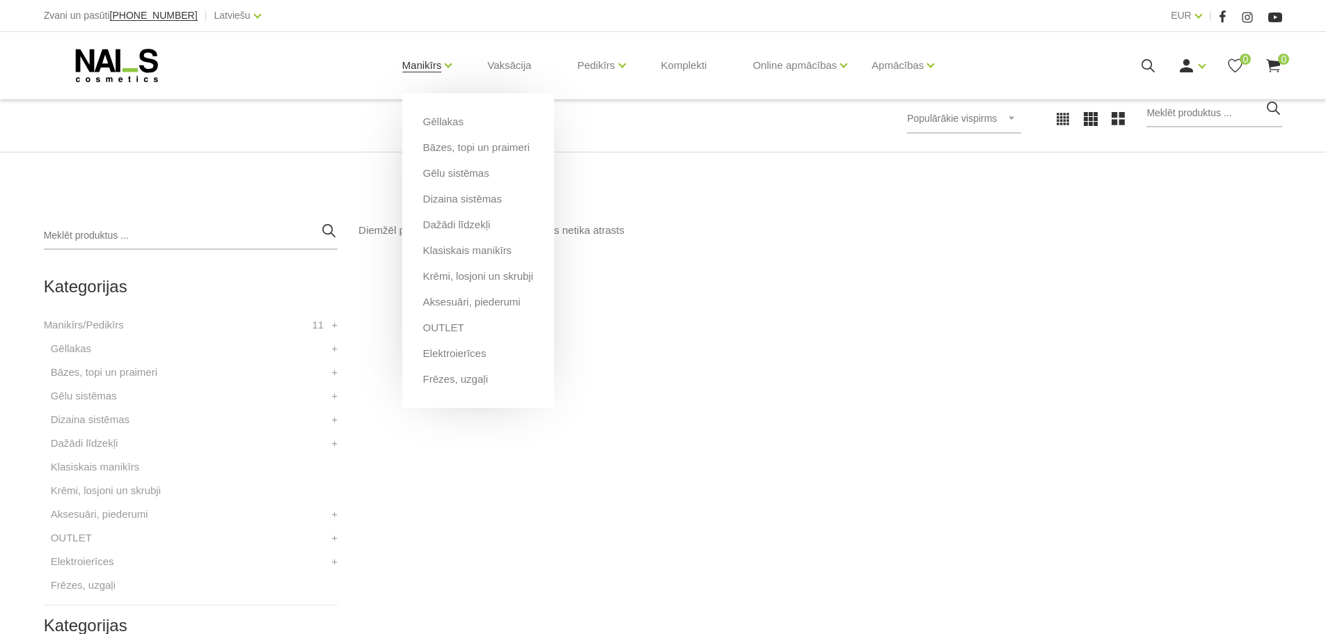
click at [429, 66] on link "Manikīrs" at bounding box center [422, 66] width 40 height 56
click at [473, 146] on link "Bāzes, topi un praimeri" at bounding box center [476, 147] width 107 height 15
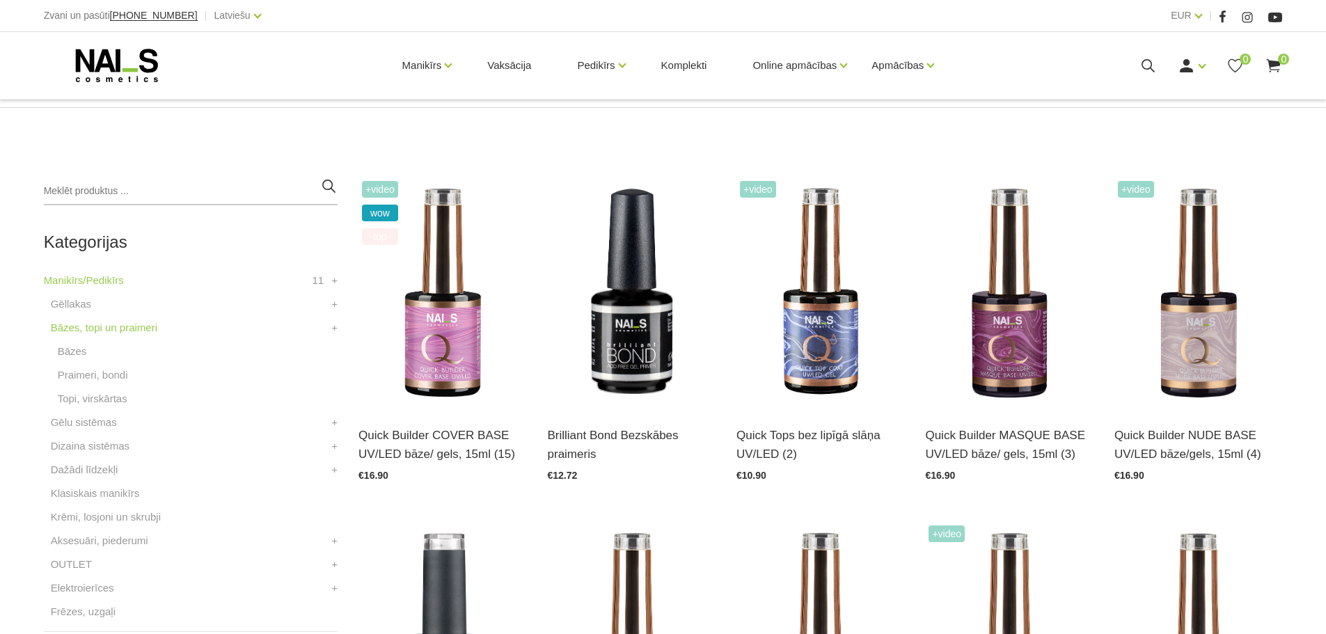
scroll to position [279, 0]
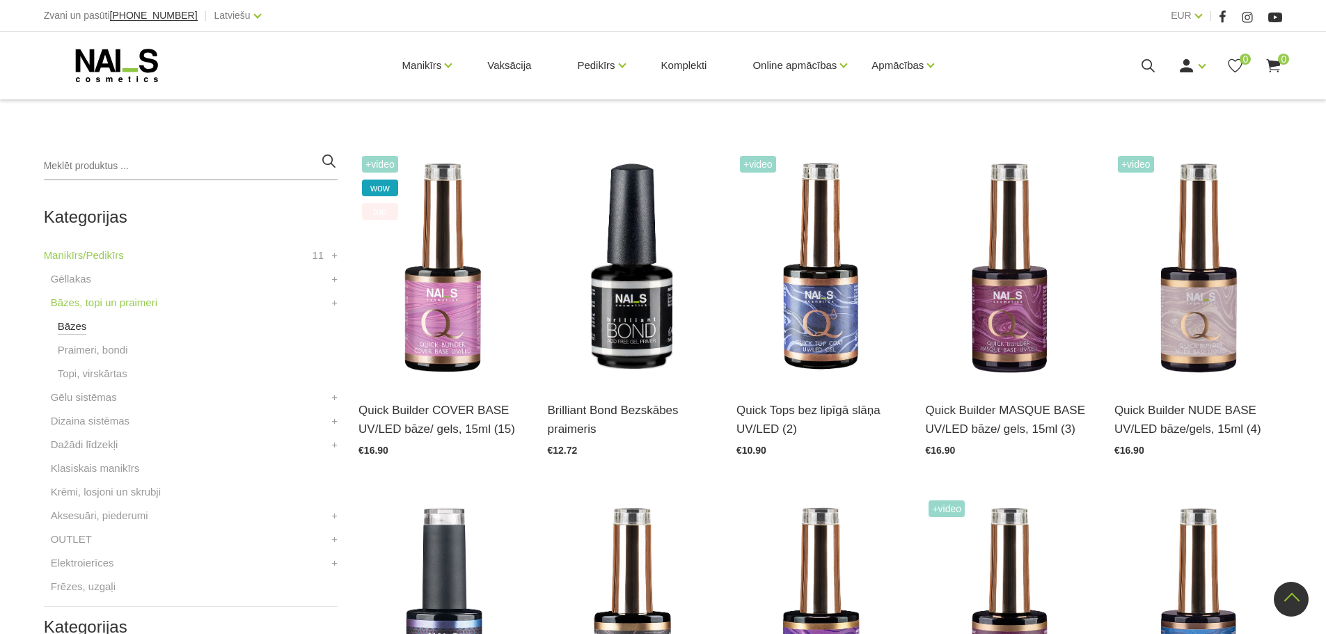
click at [62, 329] on link "Bāzes" at bounding box center [72, 326] width 29 height 17
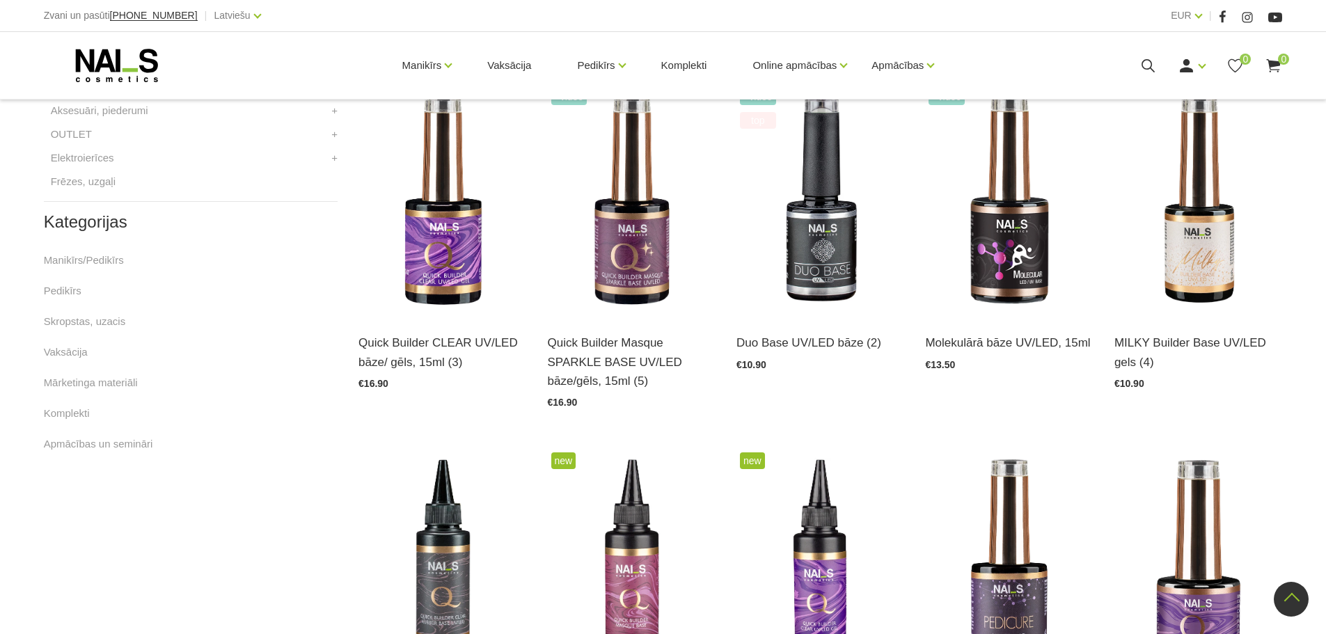
scroll to position [696, 0]
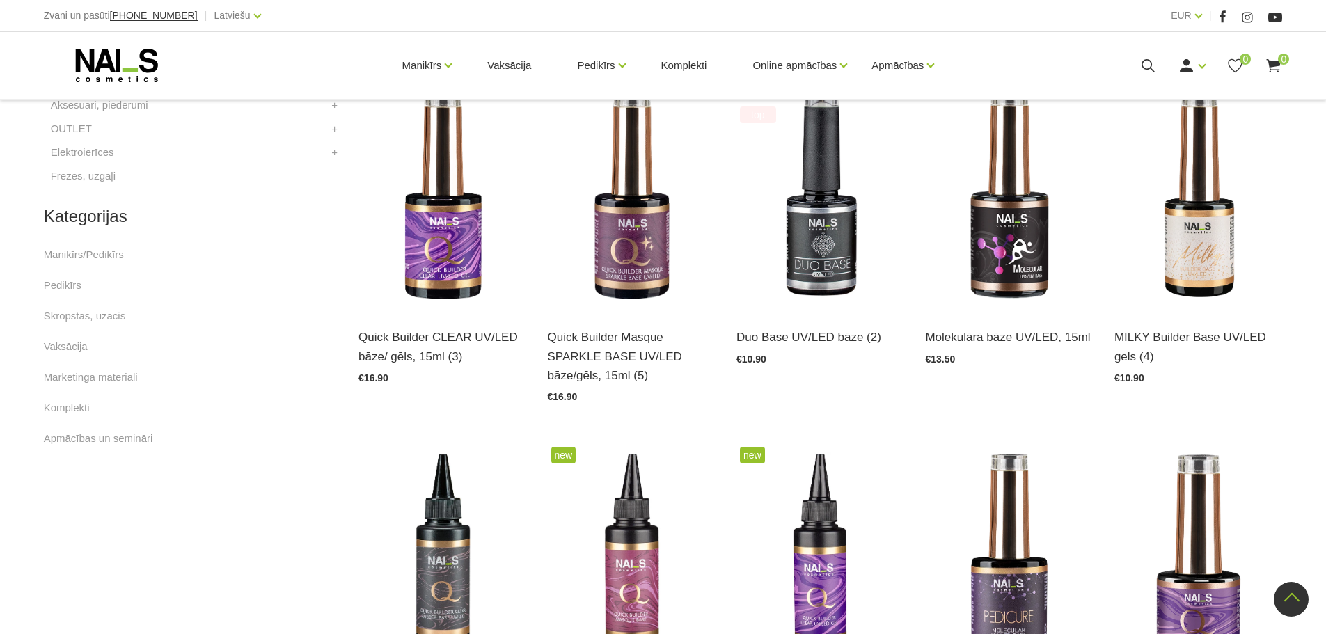
click at [95, 246] on div "Kategorijas Manikīrs/Pedikīrs Pedikīrs Skropstas, uzacis Vaksācija Mārketinga m…" at bounding box center [191, 327] width 294 height 240
click at [90, 253] on link "Manikīrs/Pedikīrs" at bounding box center [84, 254] width 80 height 17
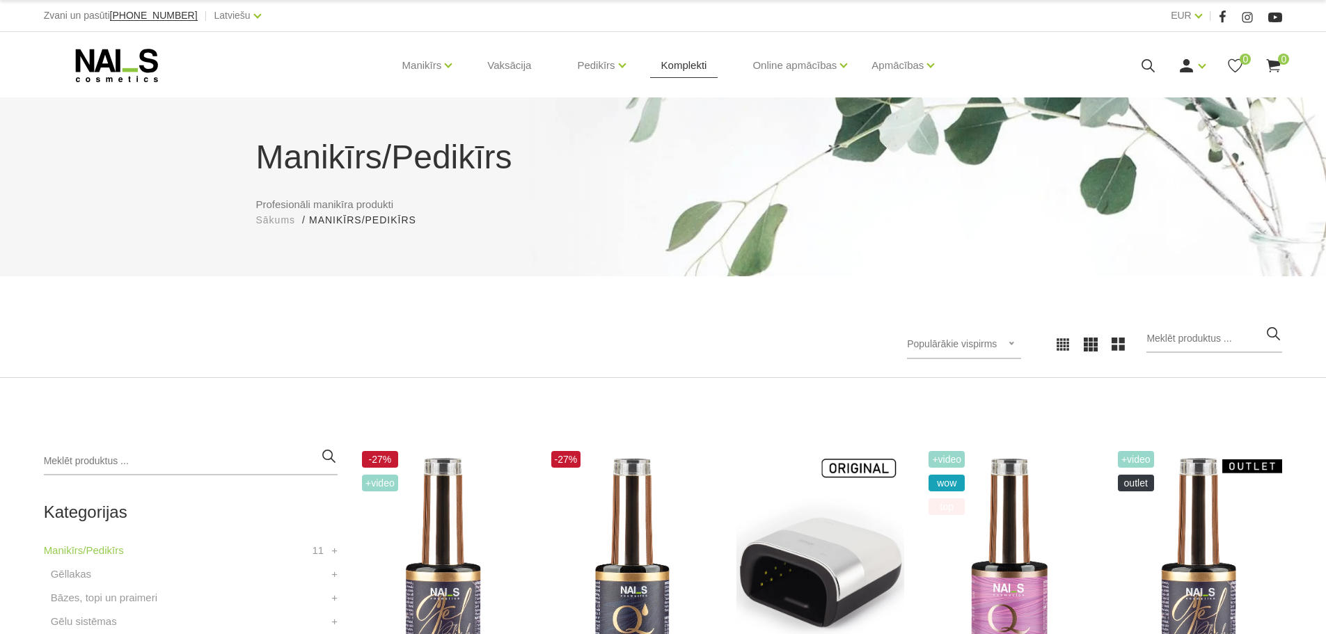
click at [705, 75] on link "Komplekti" at bounding box center [684, 65] width 68 height 67
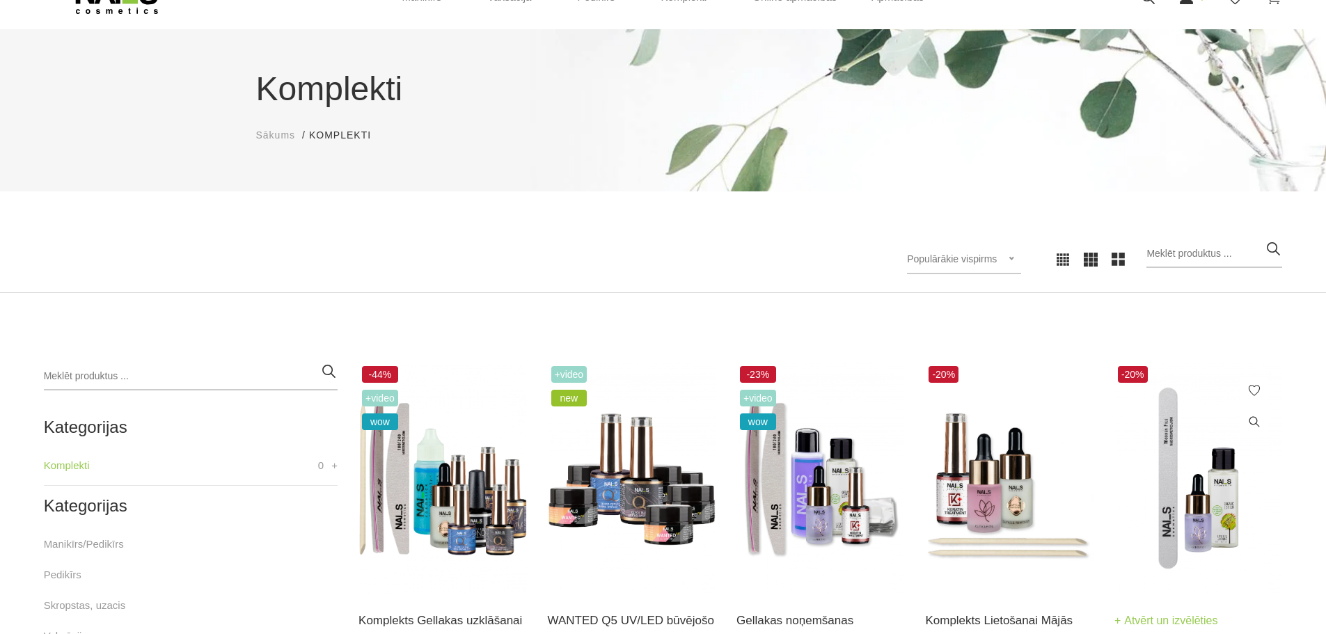
scroll to position [279, 0]
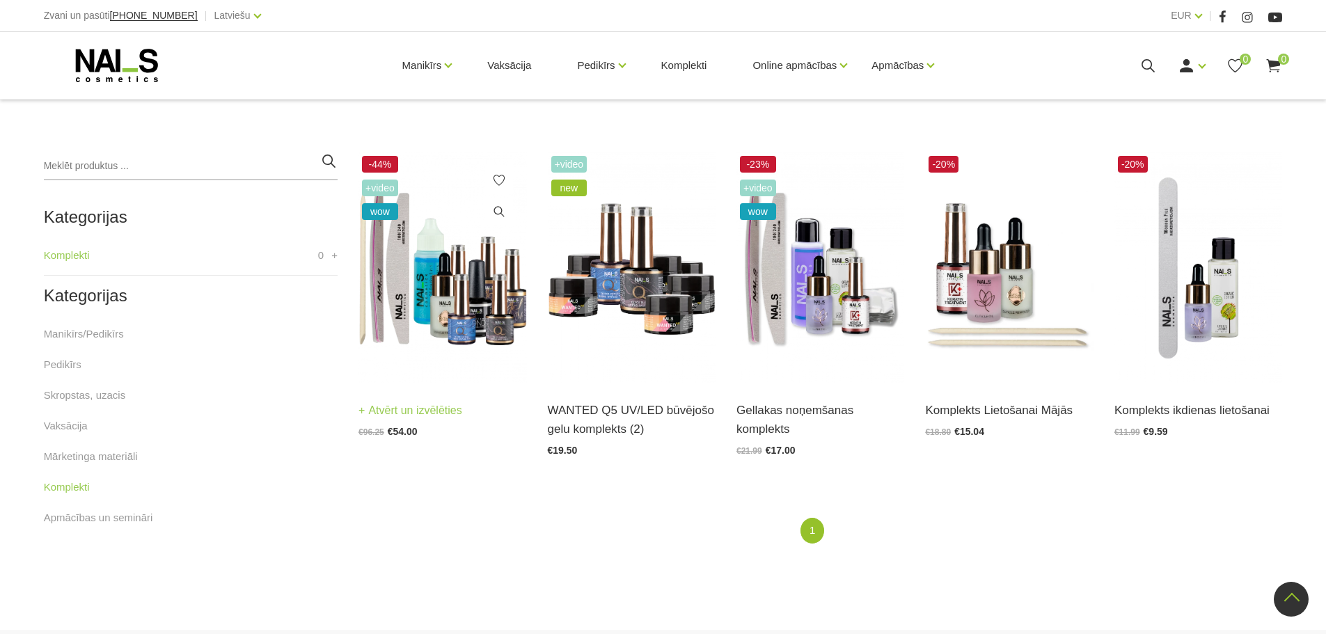
click at [457, 322] on img at bounding box center [443, 267] width 168 height 231
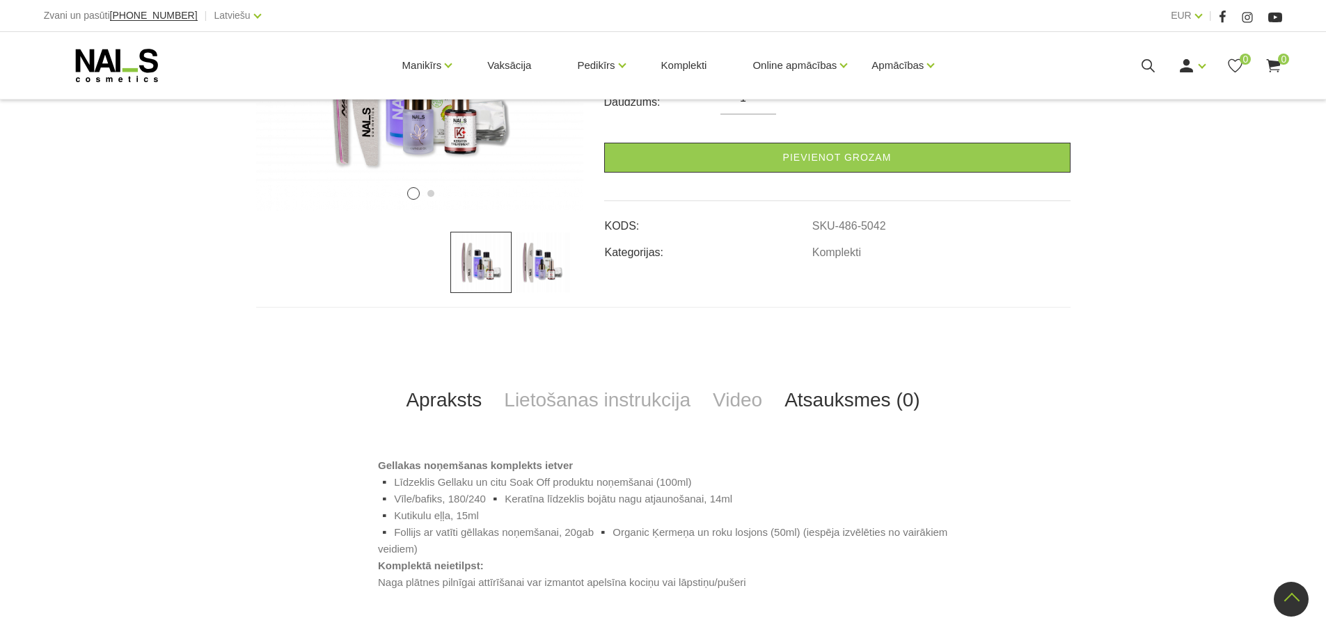
scroll to position [139, 0]
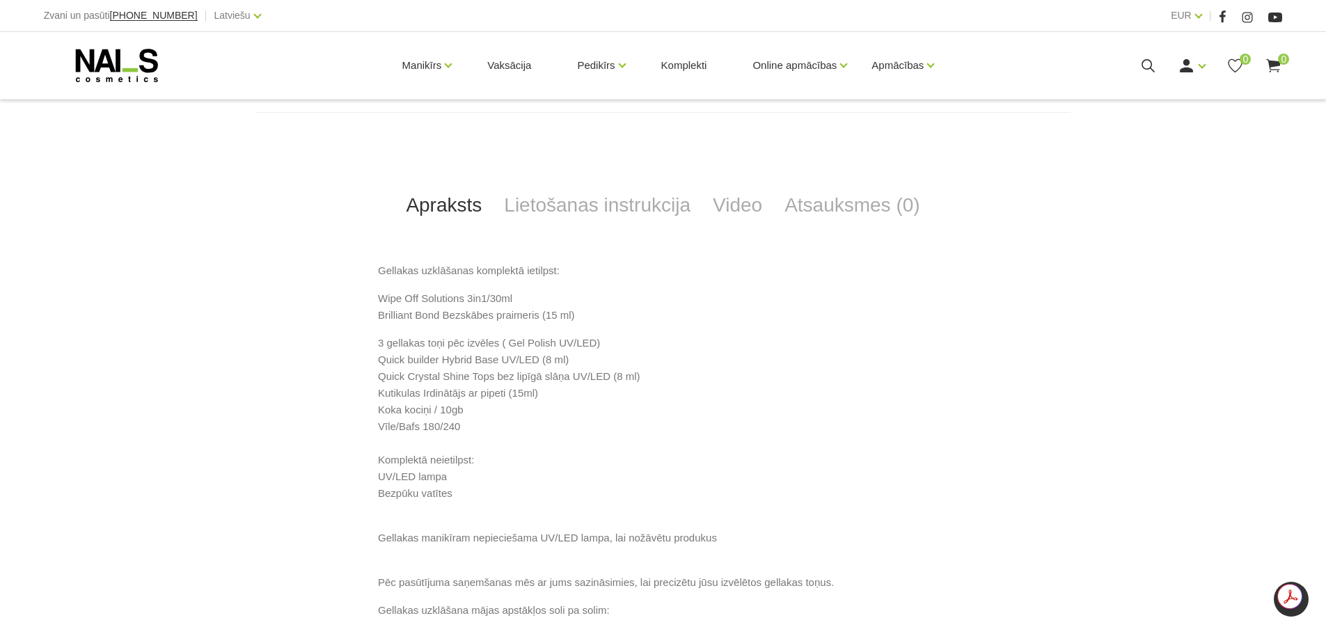
scroll to position [627, 0]
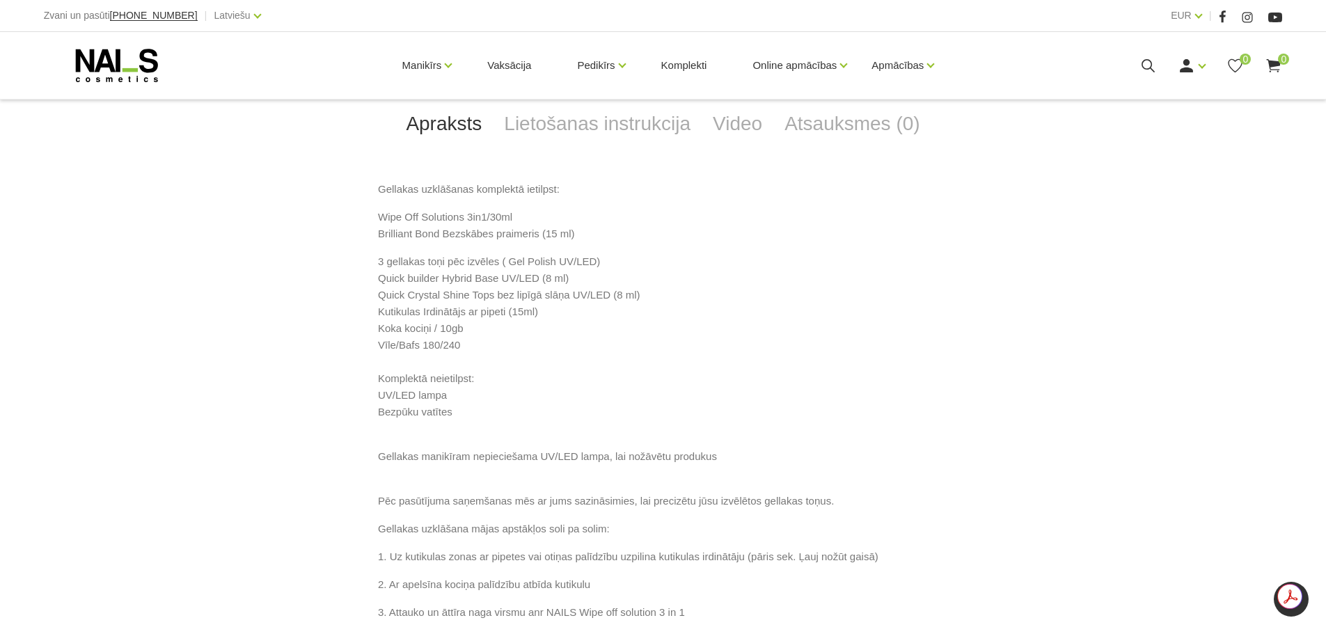
drag, startPoint x: 382, startPoint y: 310, endPoint x: 588, endPoint y: 312, distance: 206.1
click at [588, 312] on p "3 gellakas toņi pēc izvēles ( Gel Polish UV/LED) Quick builder Hybrid Base UV/L…" at bounding box center [663, 345] width 570 height 184
copy p "Quick builder Hybrid Base UV/LED (8 ml)"
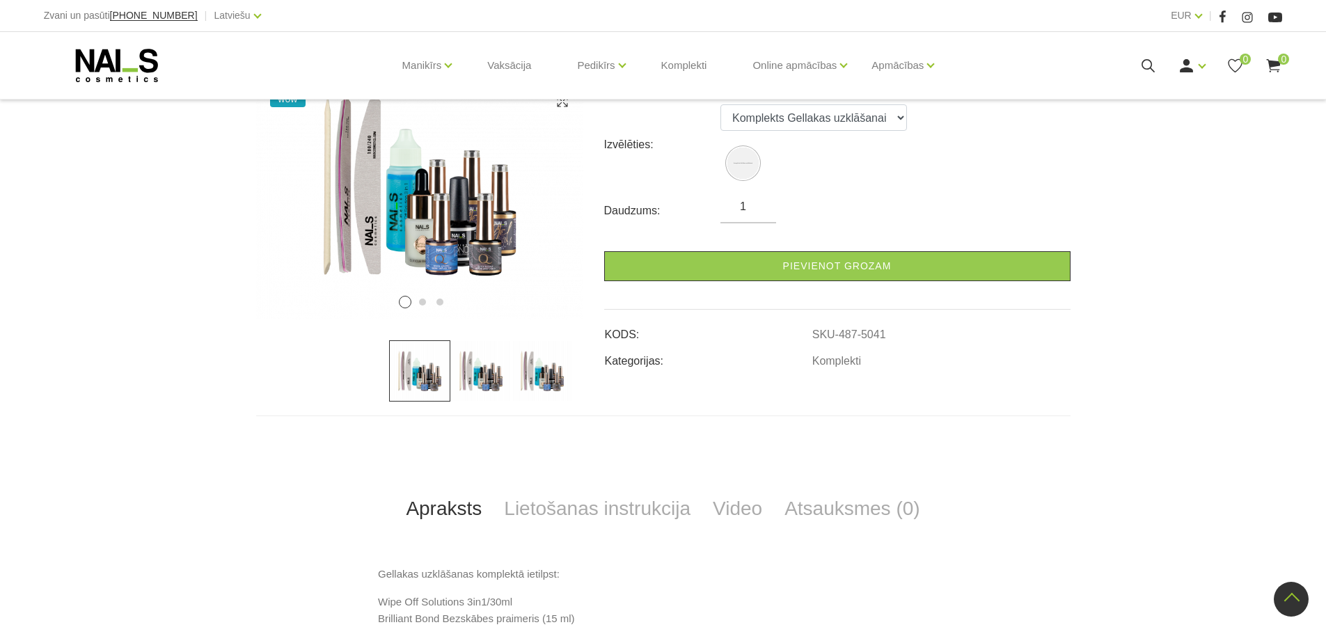
scroll to position [209, 0]
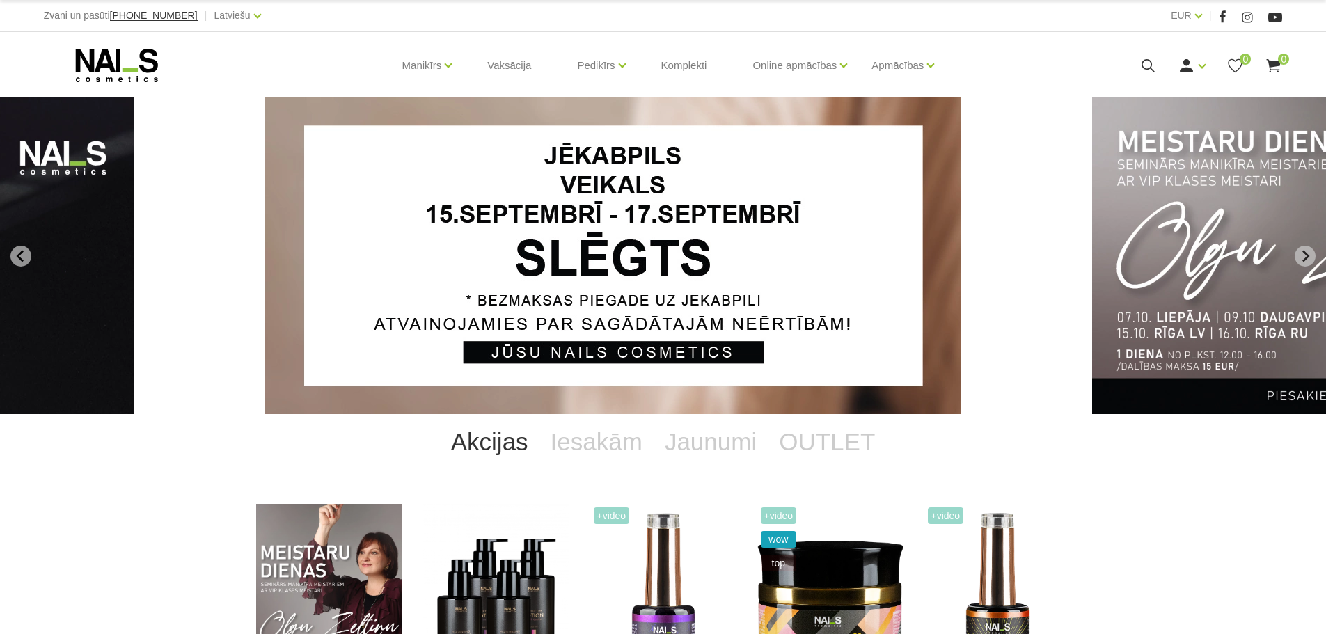
click at [1152, 70] on use at bounding box center [1148, 65] width 13 height 13
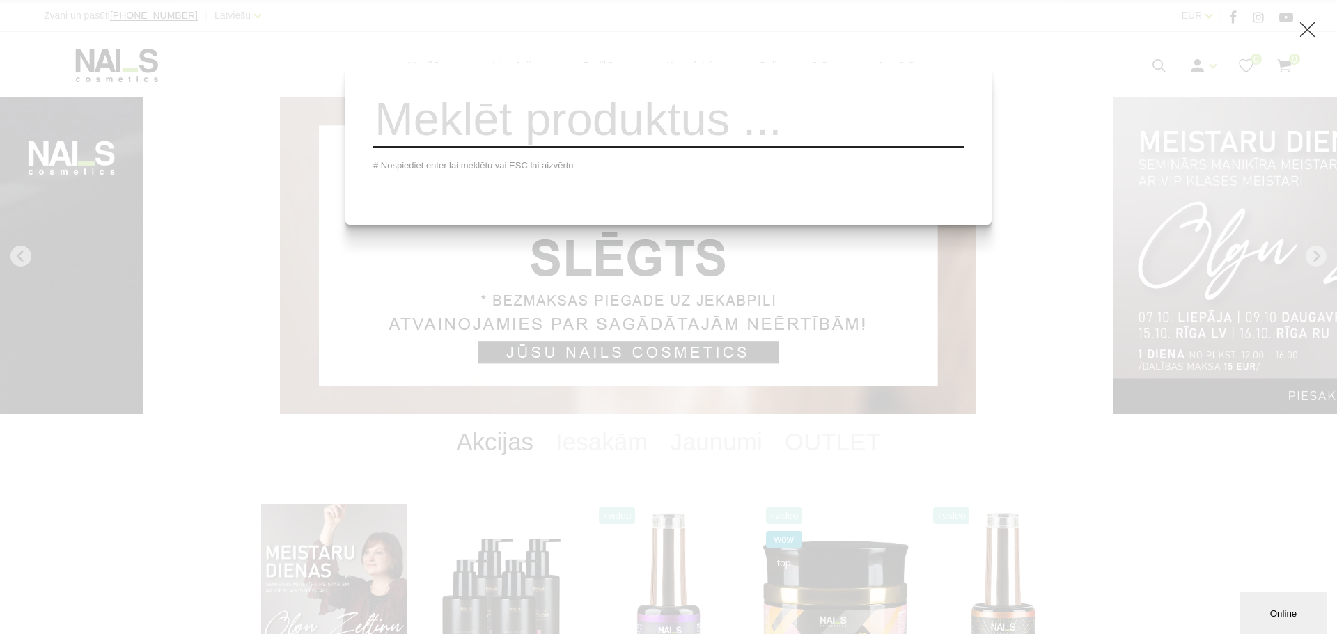
paste input "Quick builder Hybrid Base UV/LED (8 ml)"
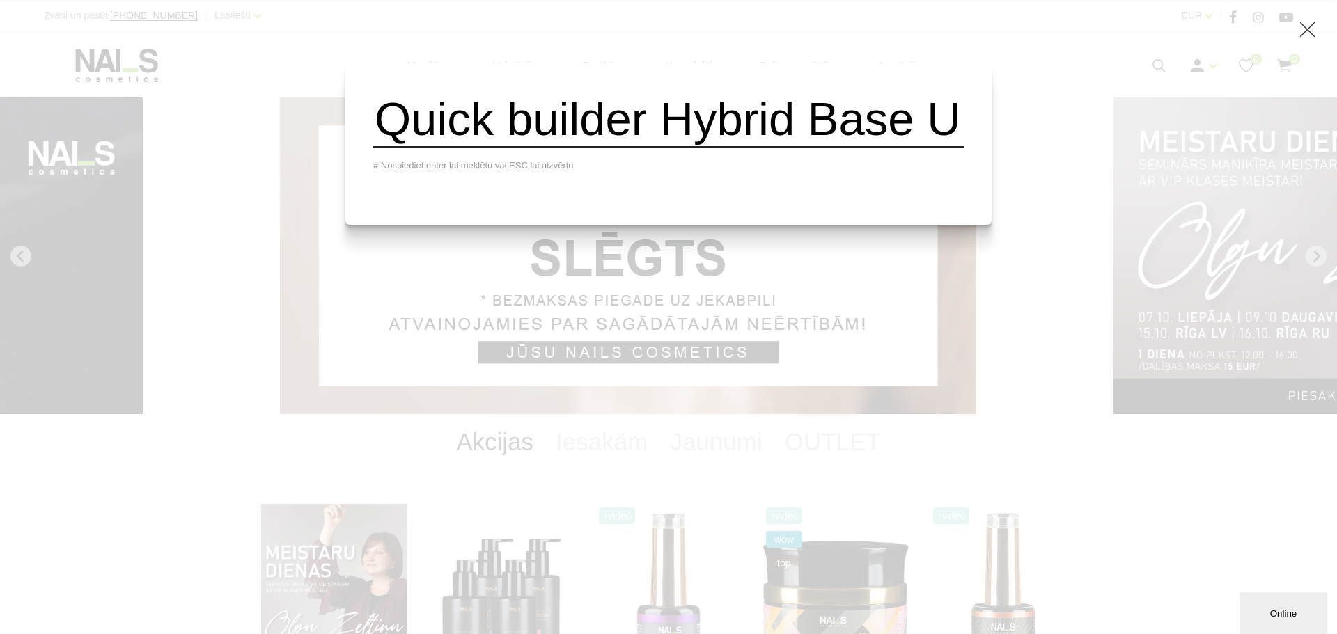
scroll to position [0, 307]
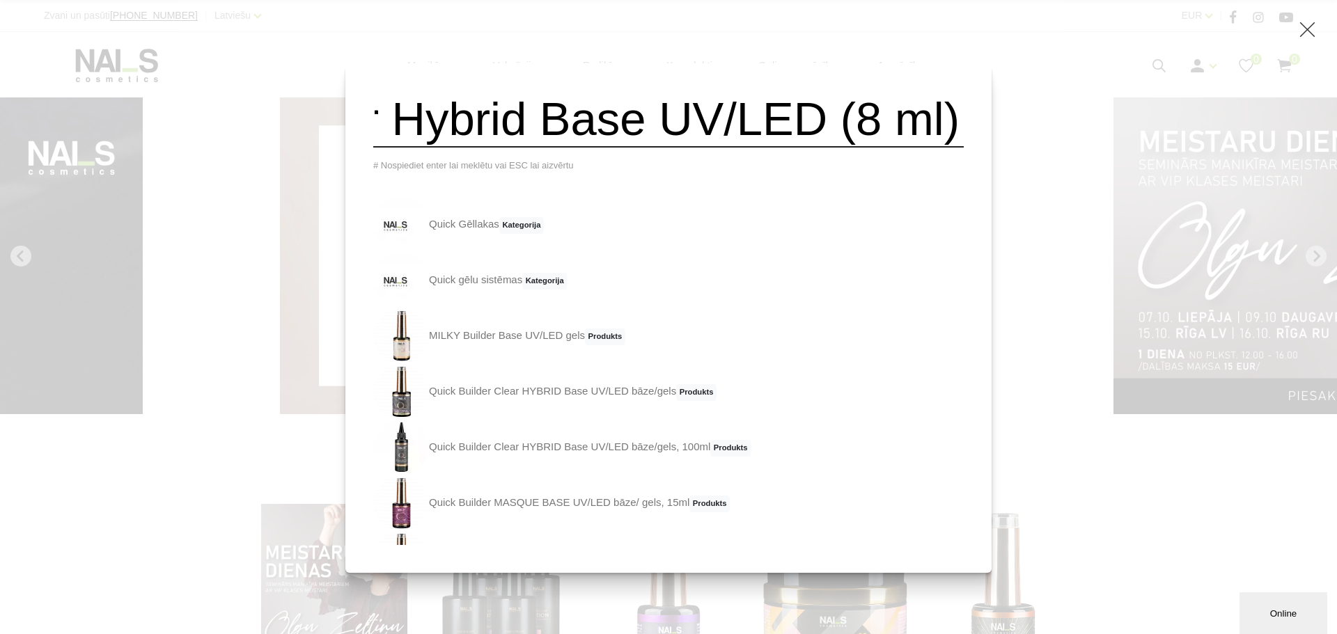
type input "Quick builder Hybrid Base UV/LED (8 ml)"
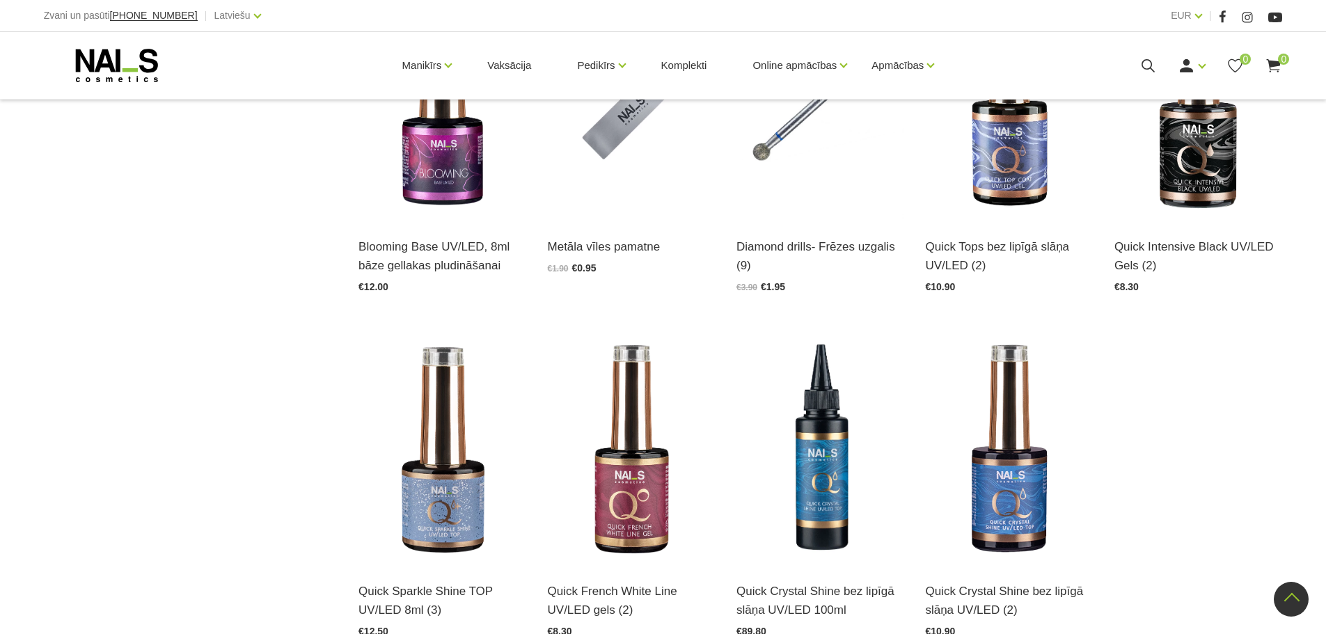
scroll to position [1671, 0]
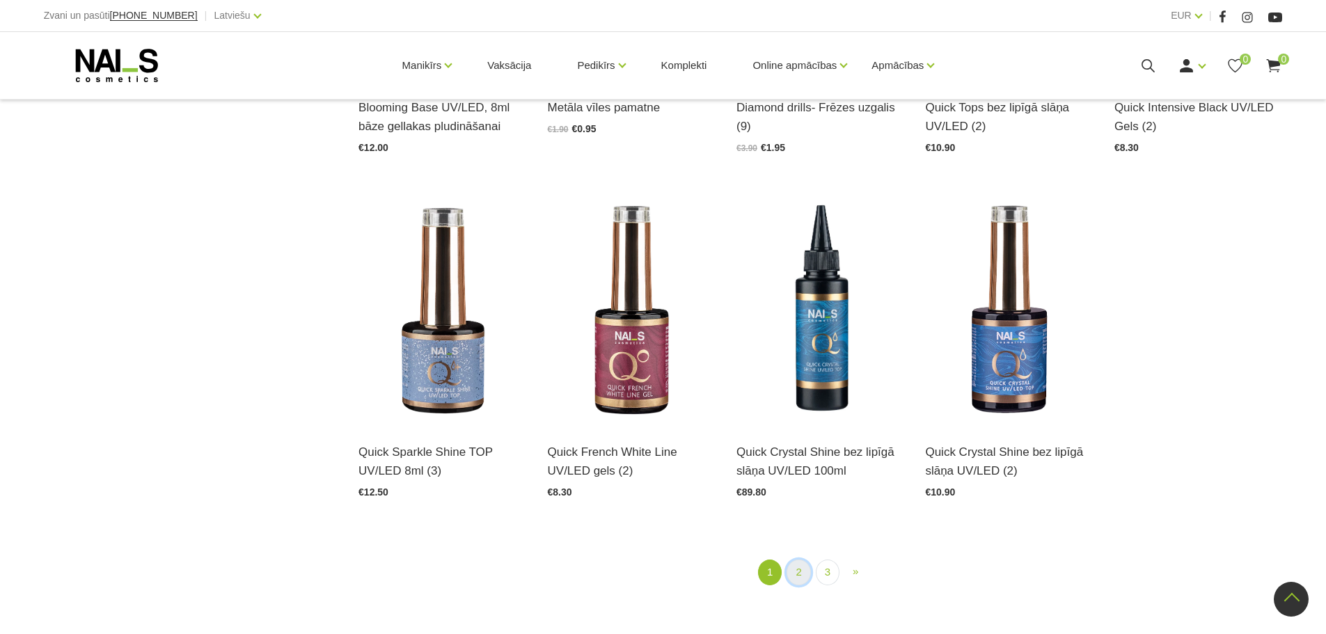
click at [800, 573] on link "2" at bounding box center [799, 573] width 24 height 26
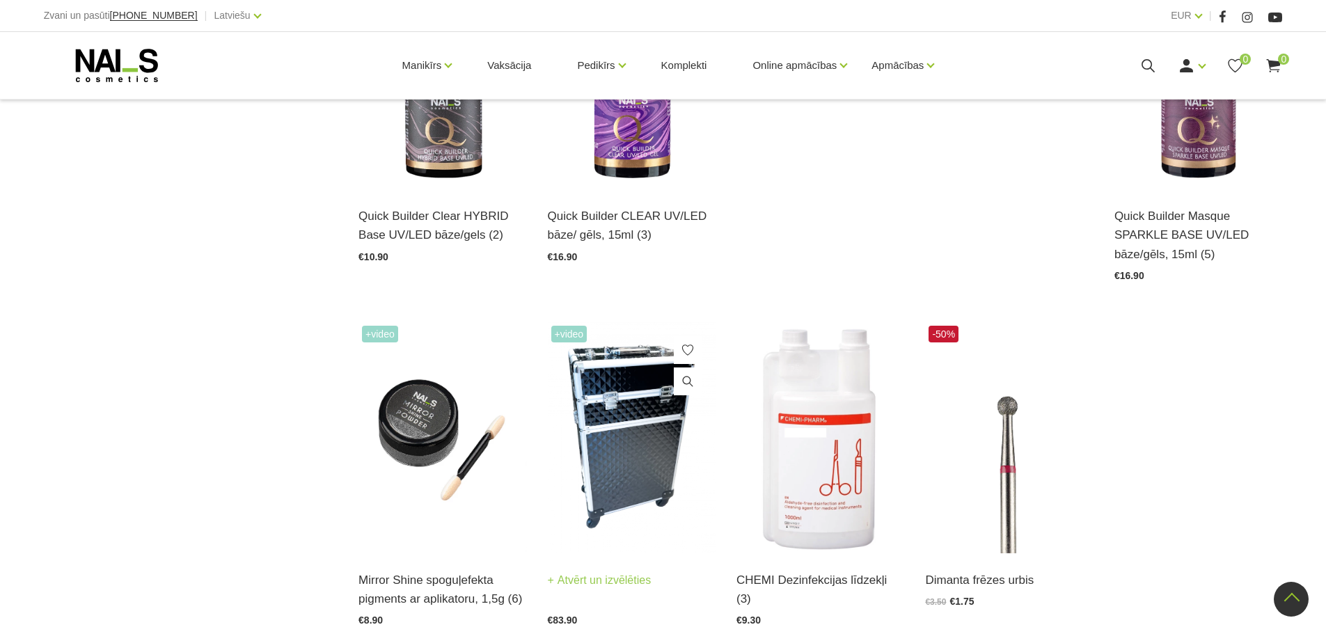
scroll to position [998, 0]
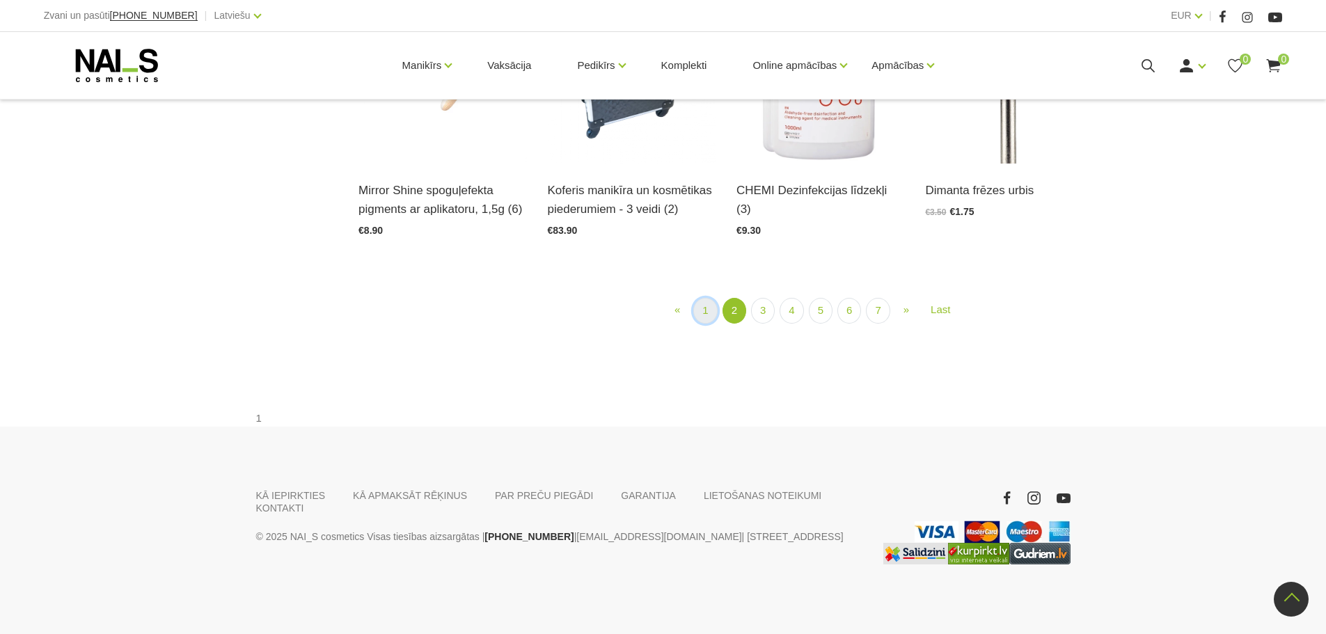
click at [700, 324] on link "1" at bounding box center [706, 311] width 24 height 26
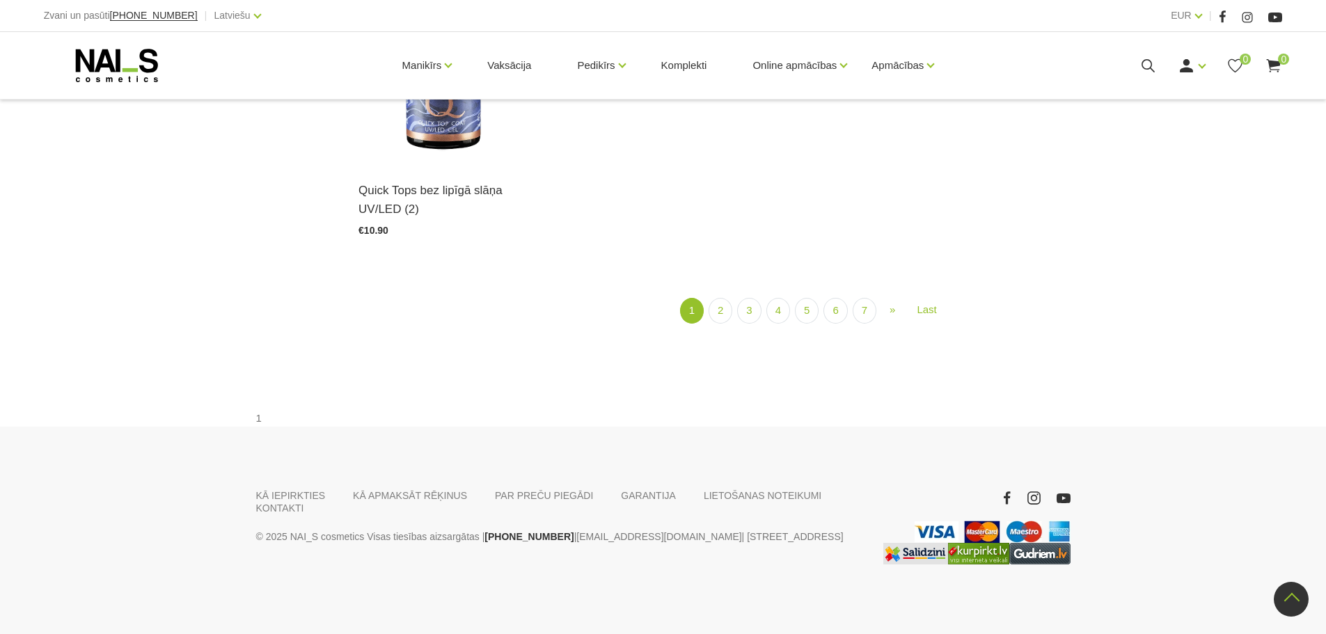
scroll to position [1764, 0]
click at [713, 324] on link "2" at bounding box center [721, 311] width 24 height 26
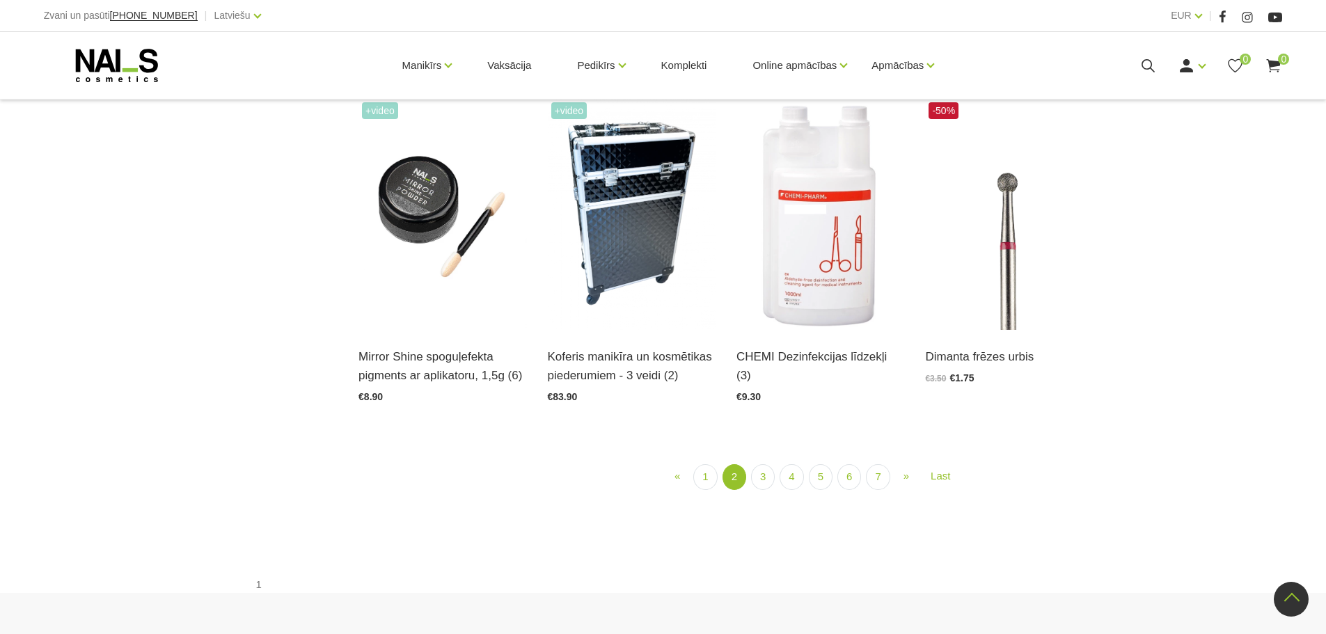
scroll to position [1764, 0]
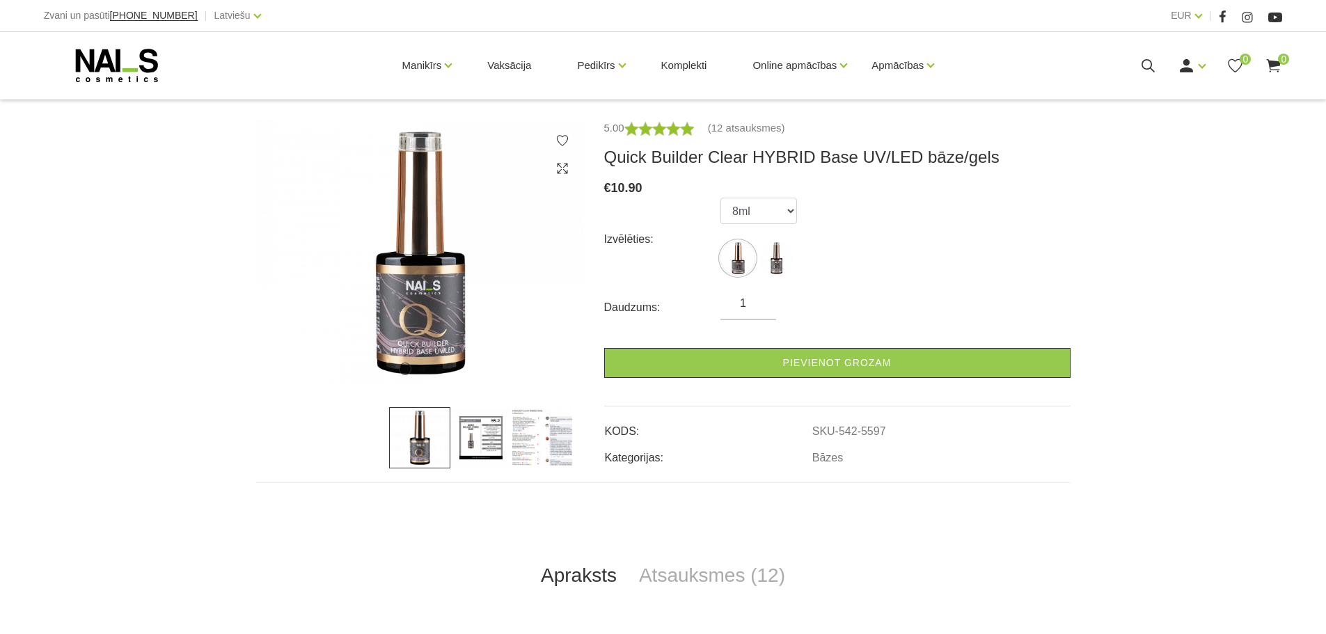
scroll to position [209, 0]
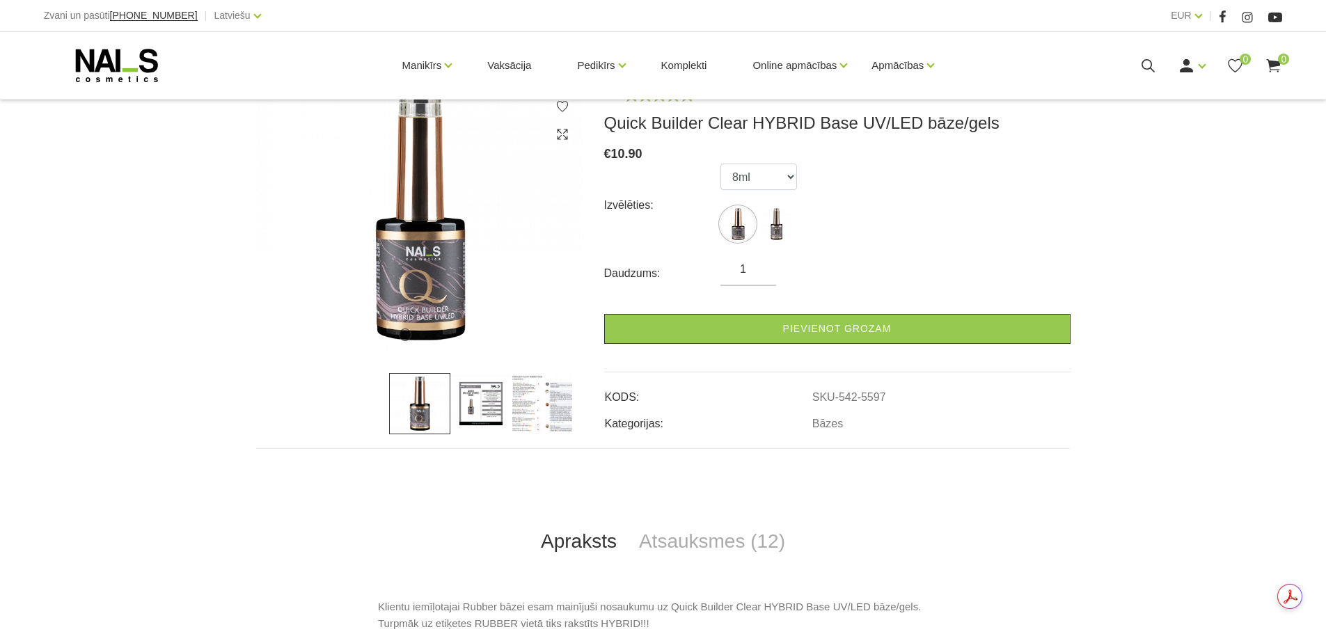
click at [470, 414] on img at bounding box center [480, 403] width 61 height 61
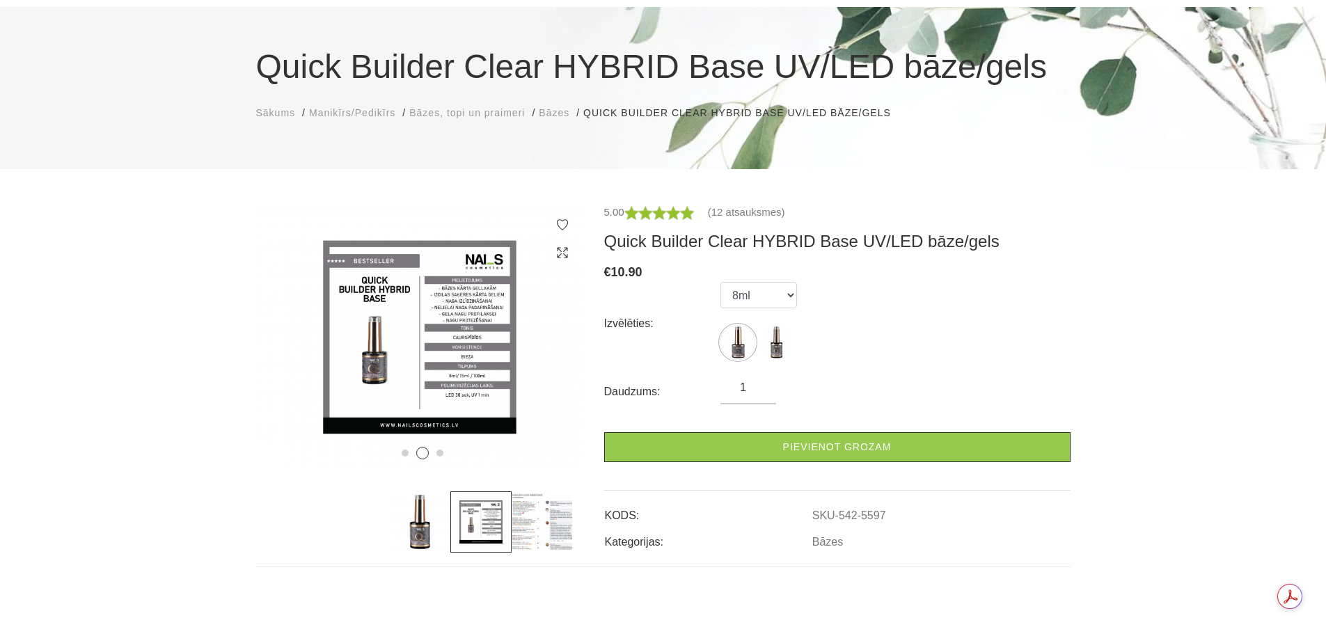
scroll to position [70, 0]
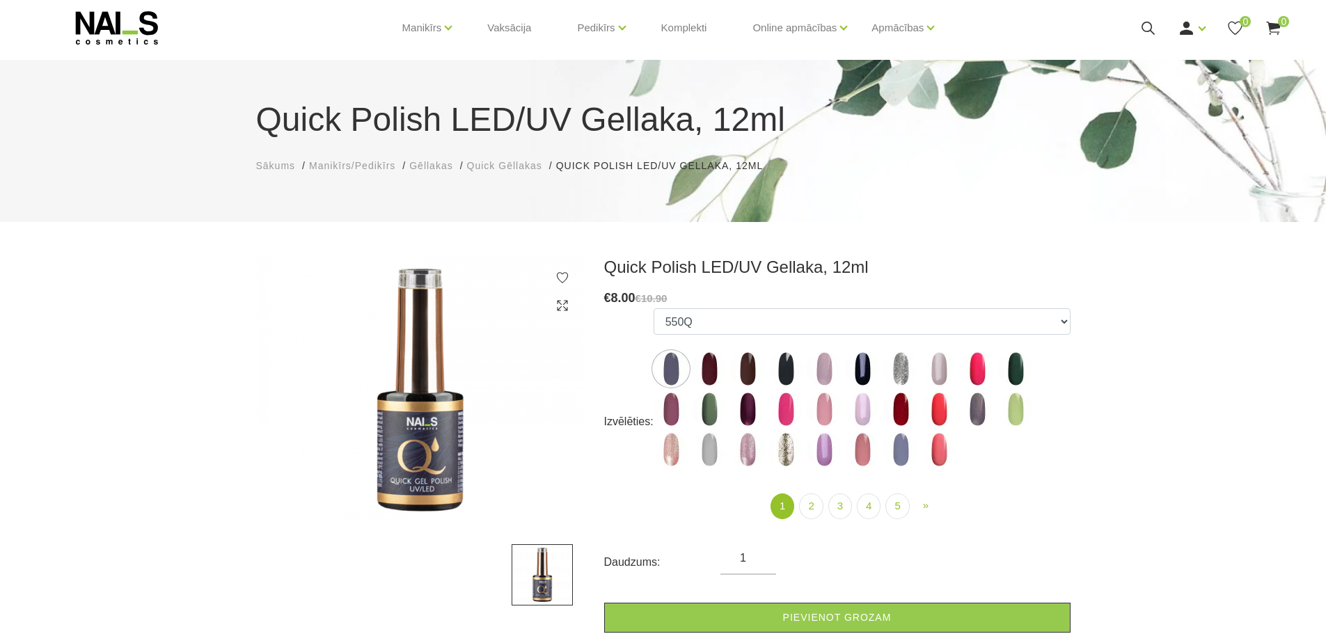
scroll to position [70, 0]
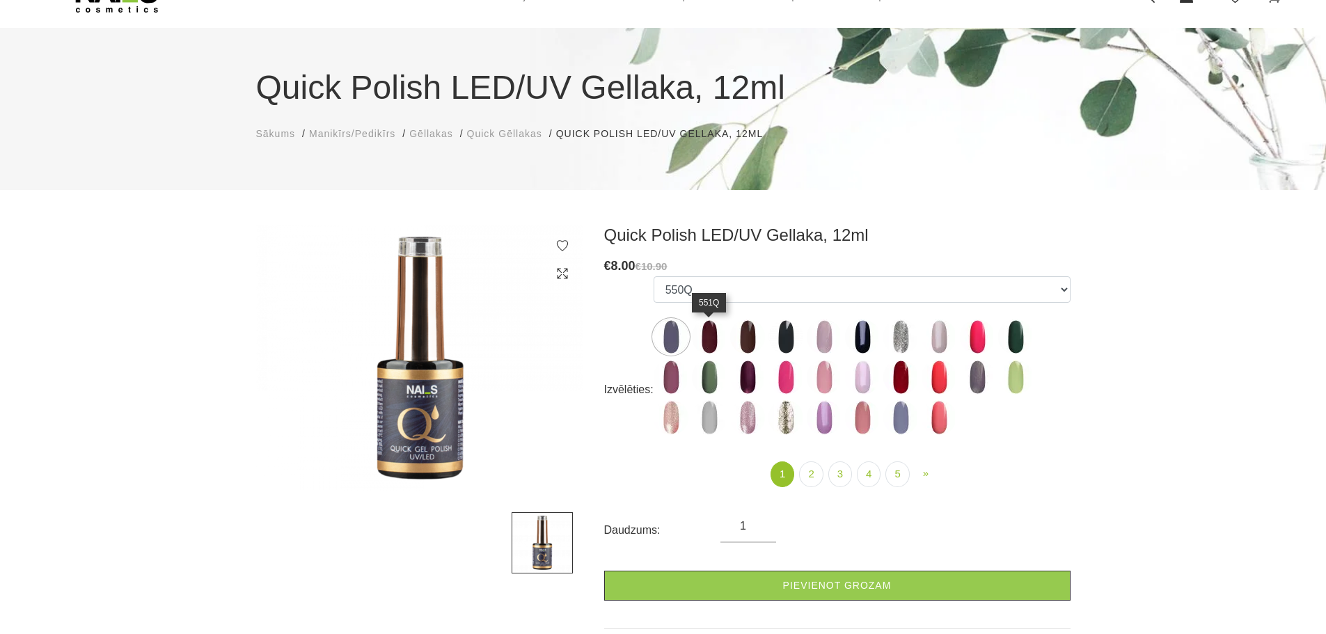
click at [711, 338] on img at bounding box center [709, 337] width 35 height 35
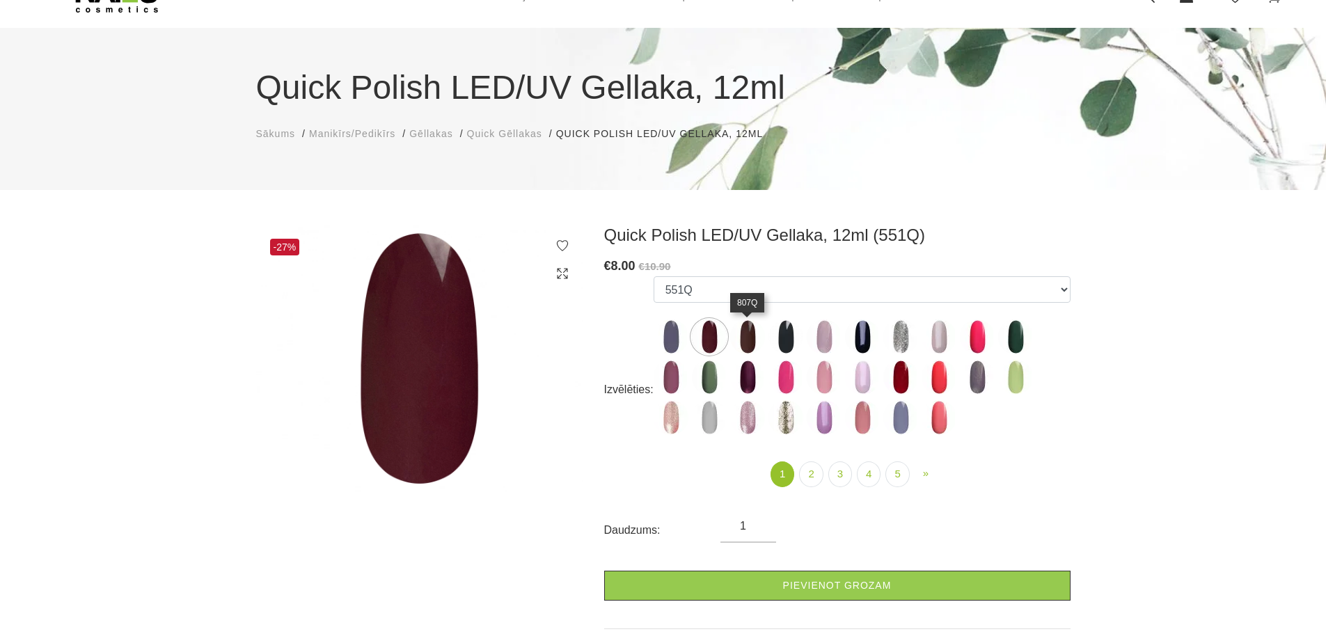
click at [736, 330] on img at bounding box center [747, 337] width 35 height 35
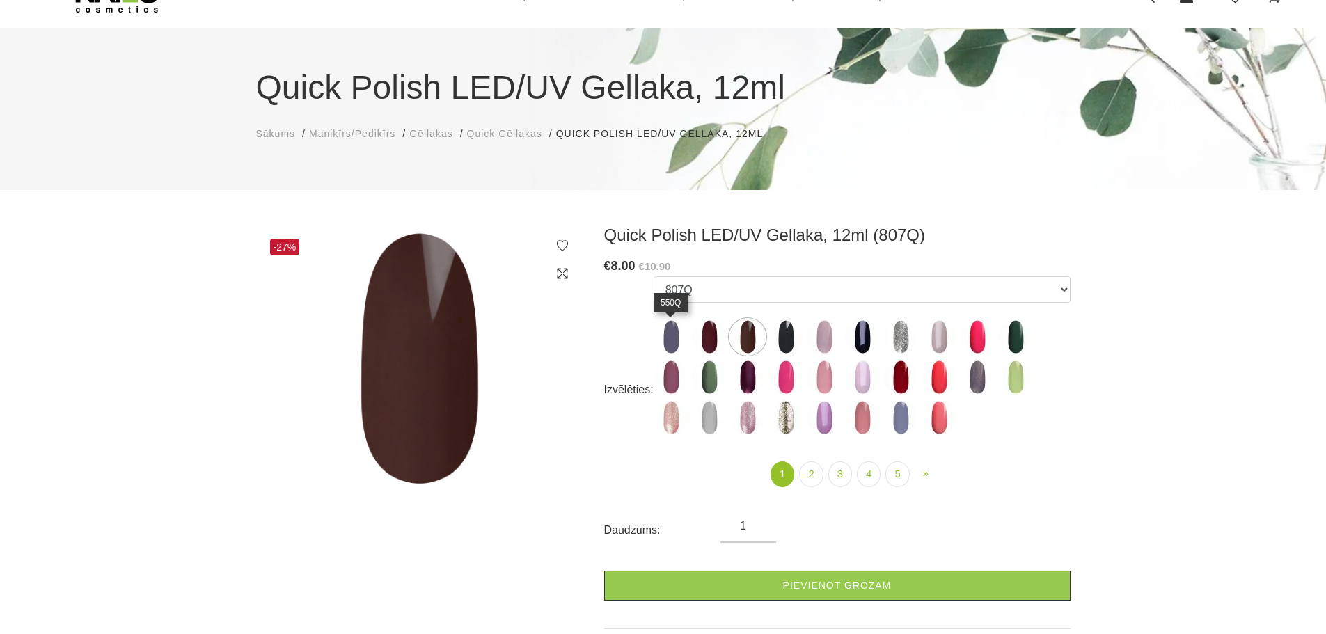
click at [656, 336] on img at bounding box center [671, 337] width 35 height 35
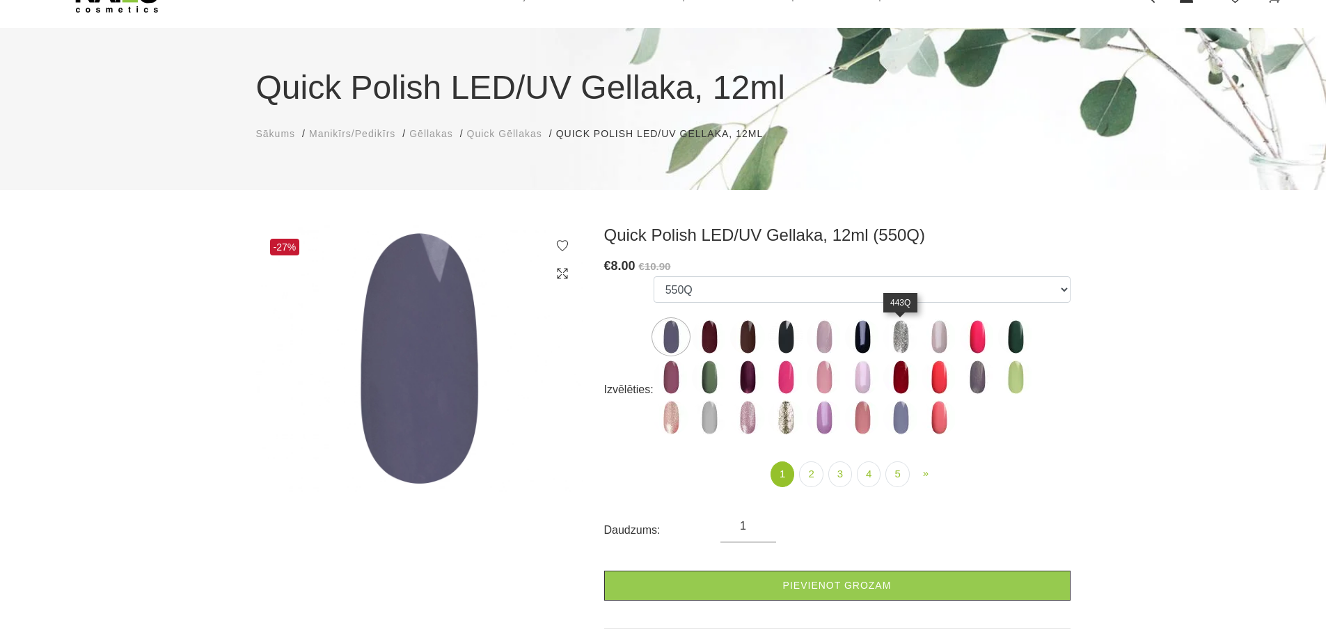
click at [897, 341] on img at bounding box center [901, 337] width 35 height 35
select select "4330"
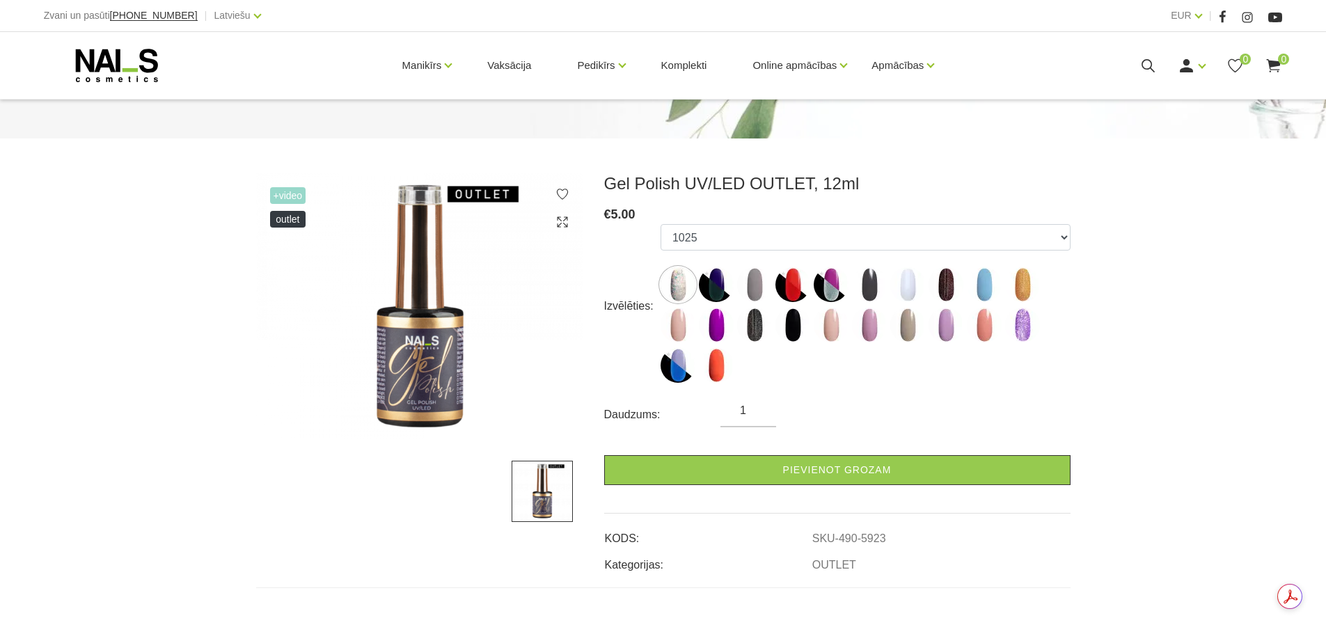
scroll to position [139, 0]
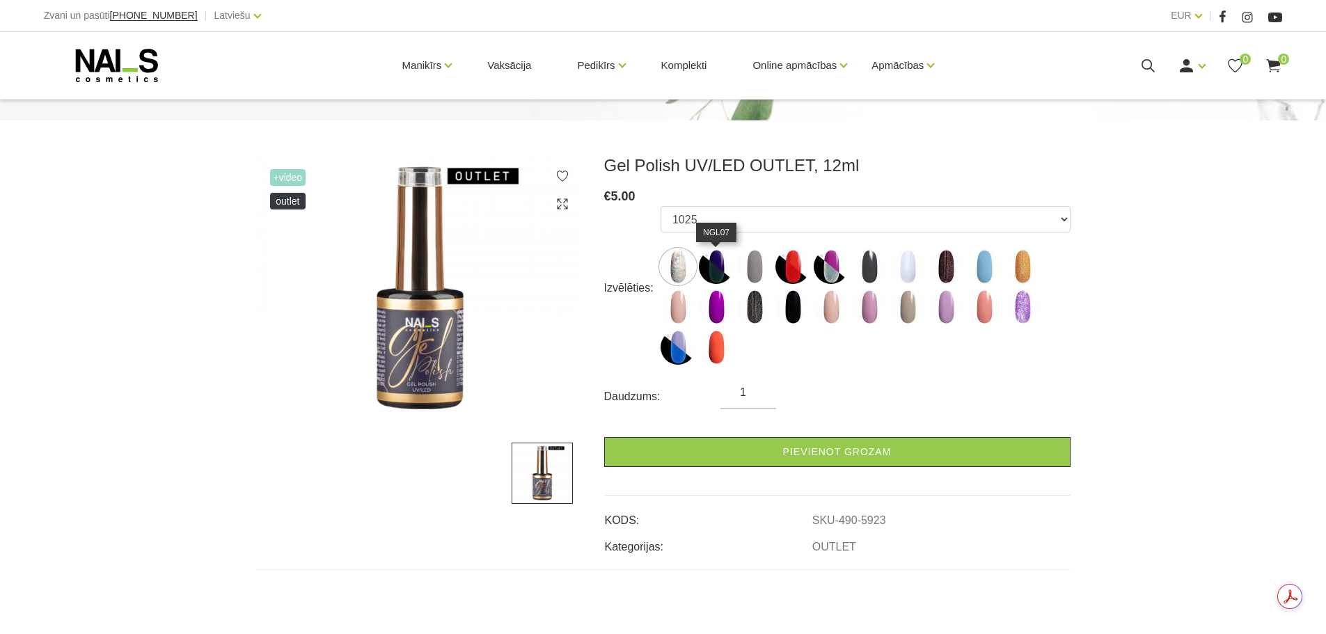
click at [728, 265] on img at bounding box center [716, 266] width 35 height 35
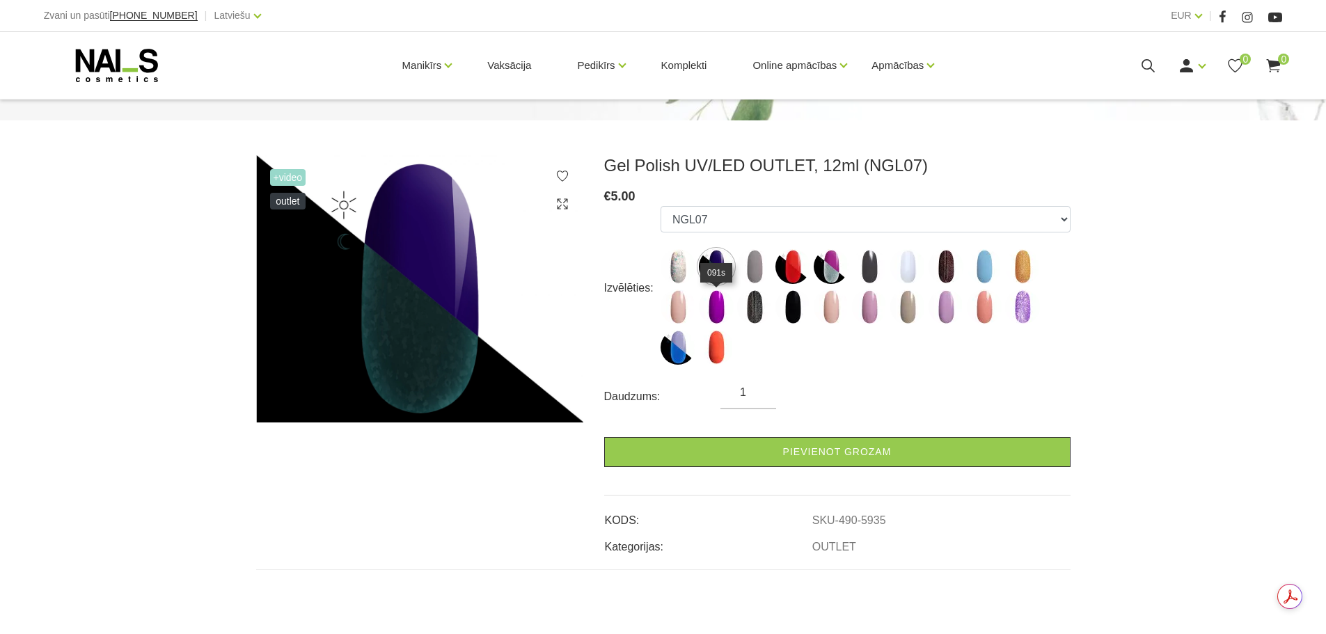
click at [719, 297] on img at bounding box center [716, 307] width 35 height 35
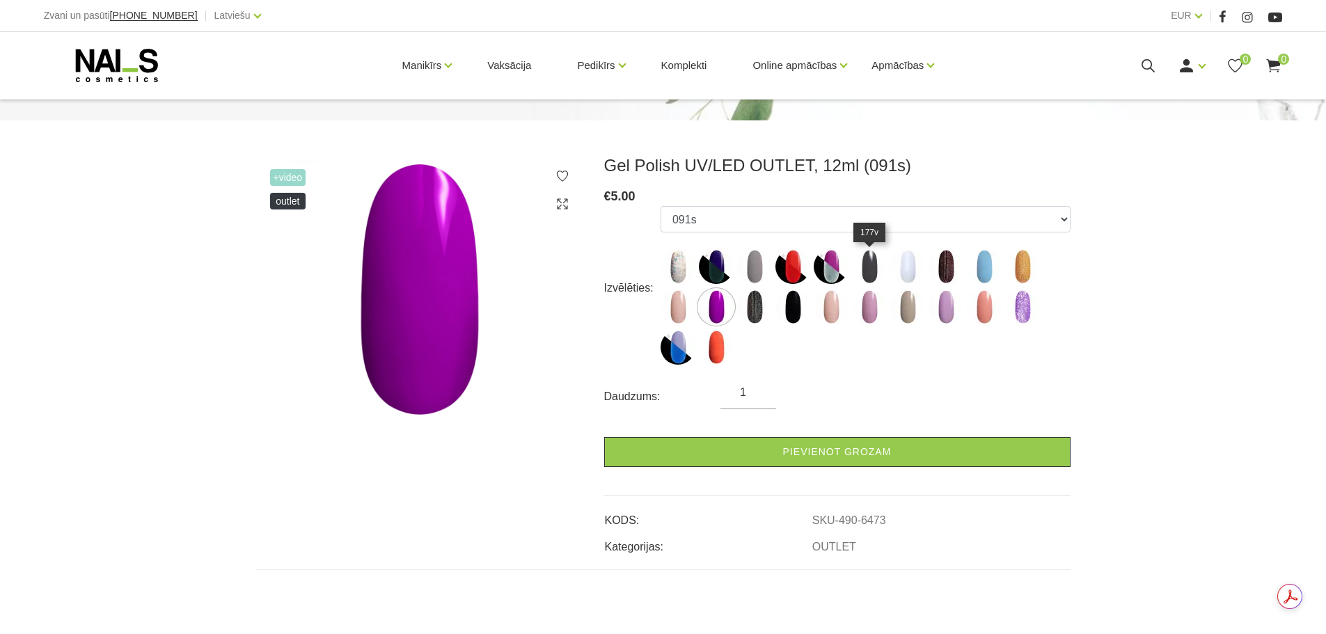
click at [864, 272] on img at bounding box center [869, 266] width 35 height 35
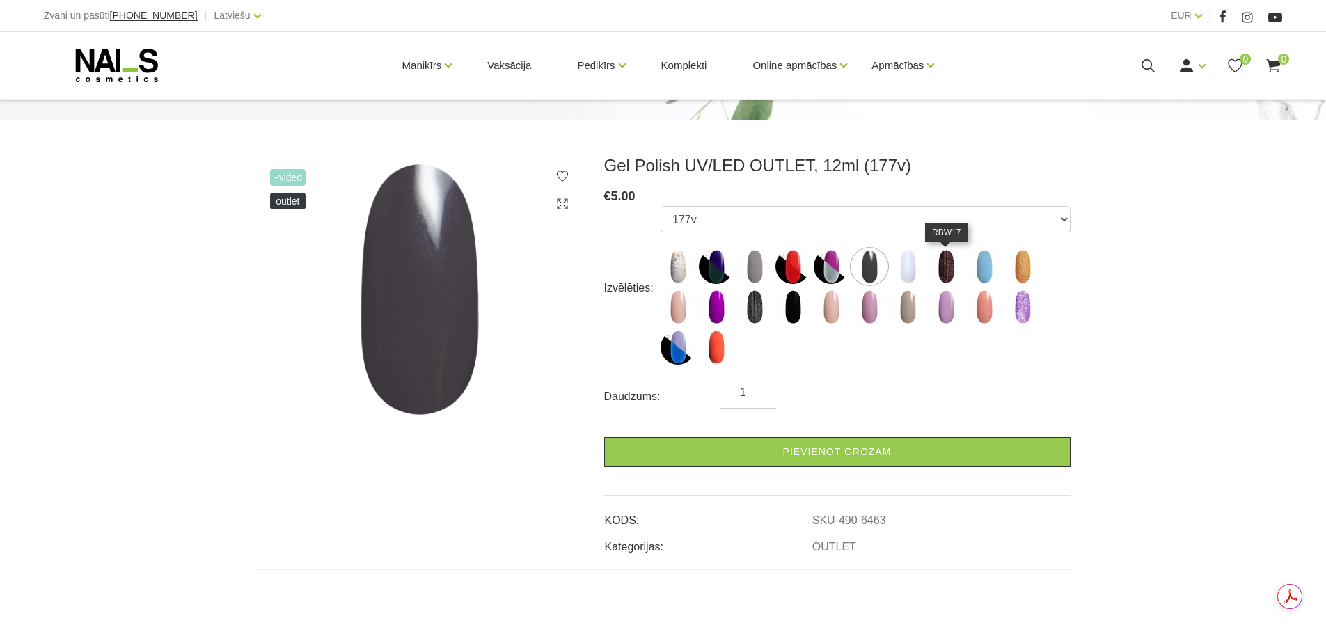
click at [944, 258] on img at bounding box center [946, 266] width 35 height 35
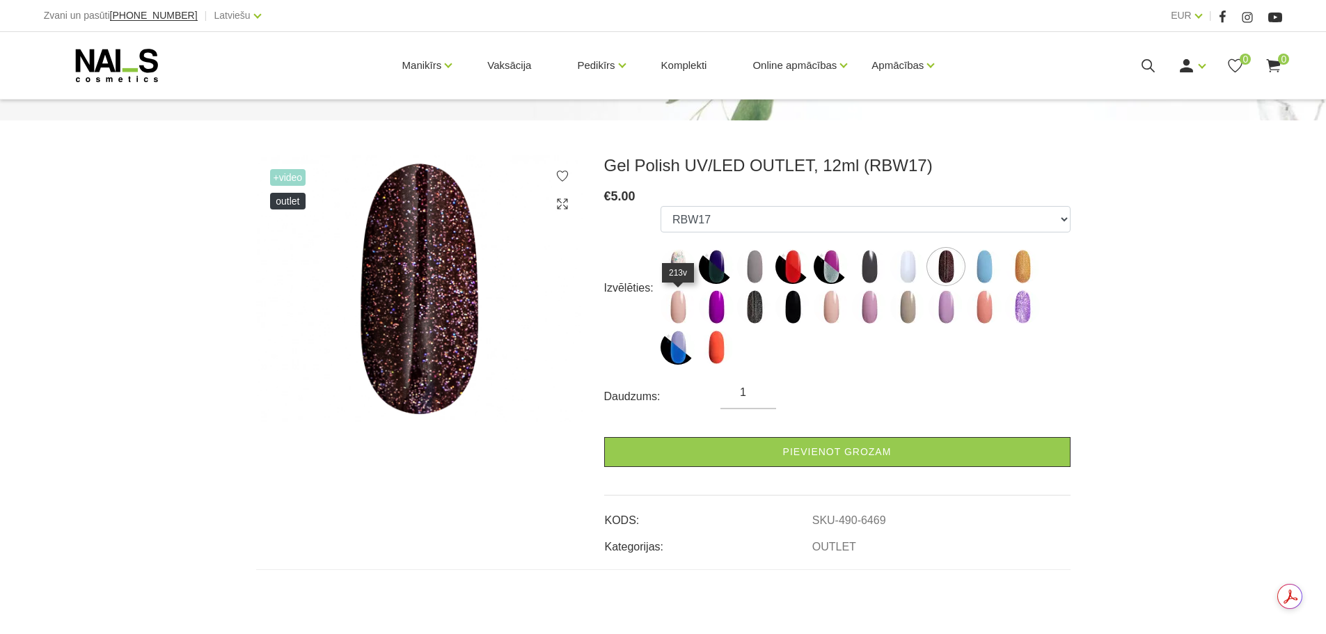
click at [687, 309] on img at bounding box center [678, 307] width 35 height 35
select select "6472"
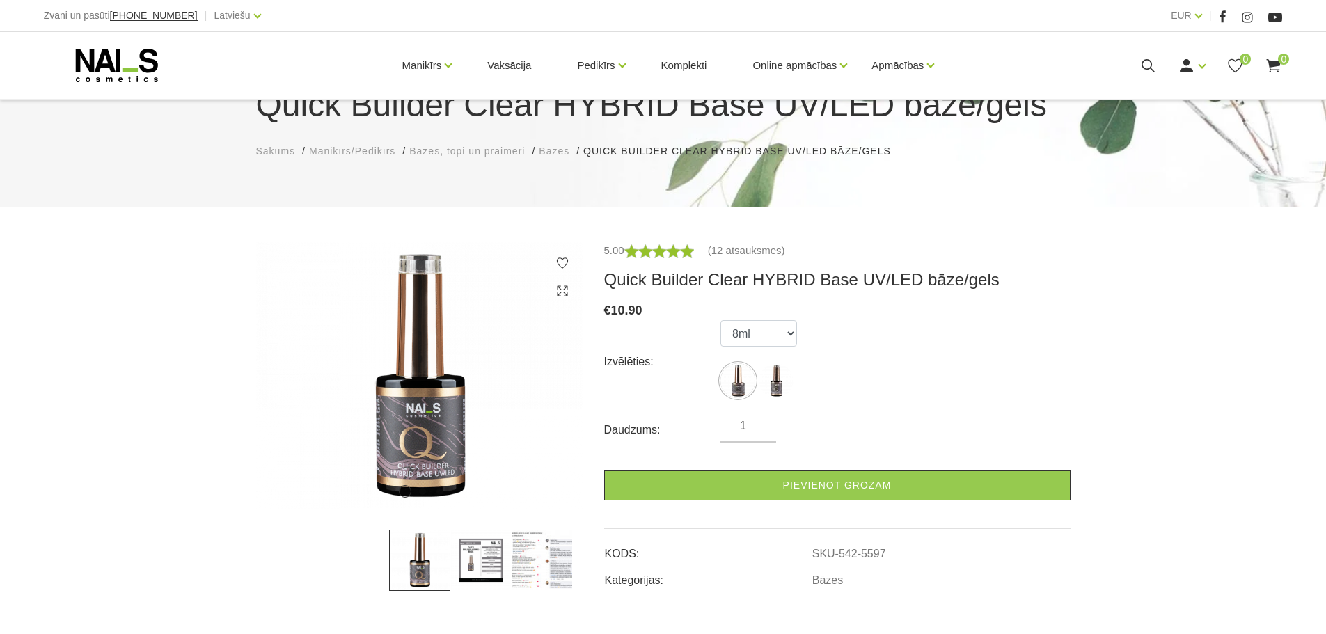
scroll to position [209, 0]
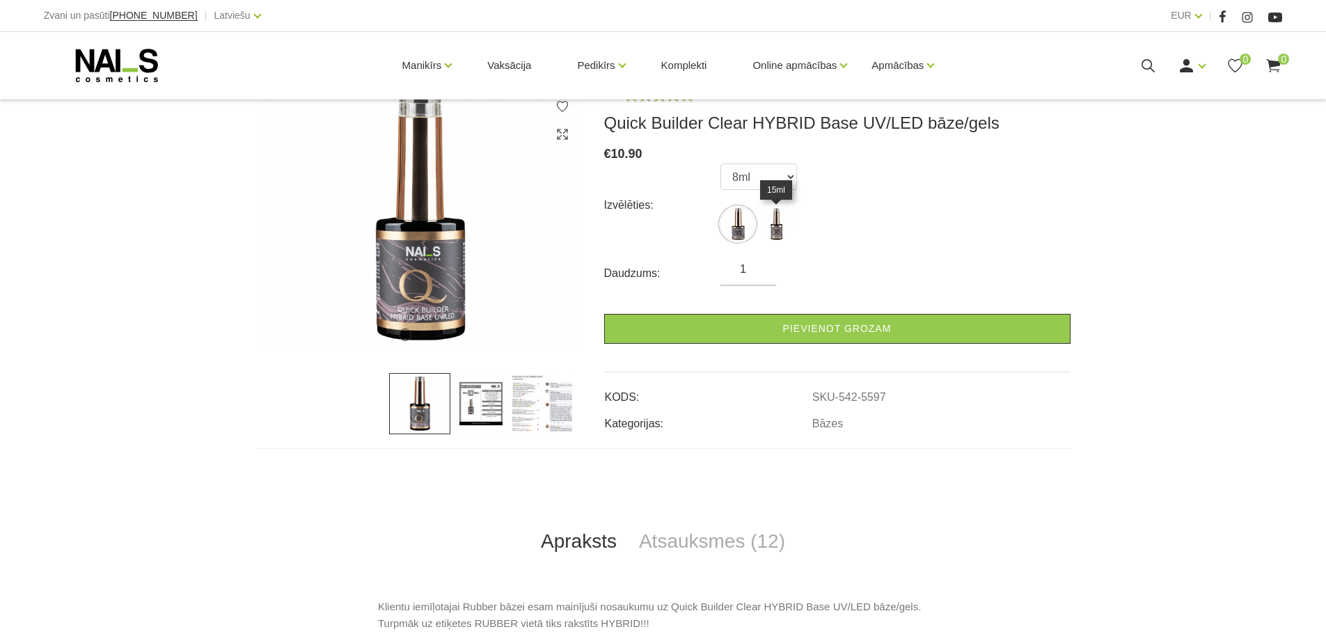
click at [776, 227] on img at bounding box center [776, 224] width 35 height 35
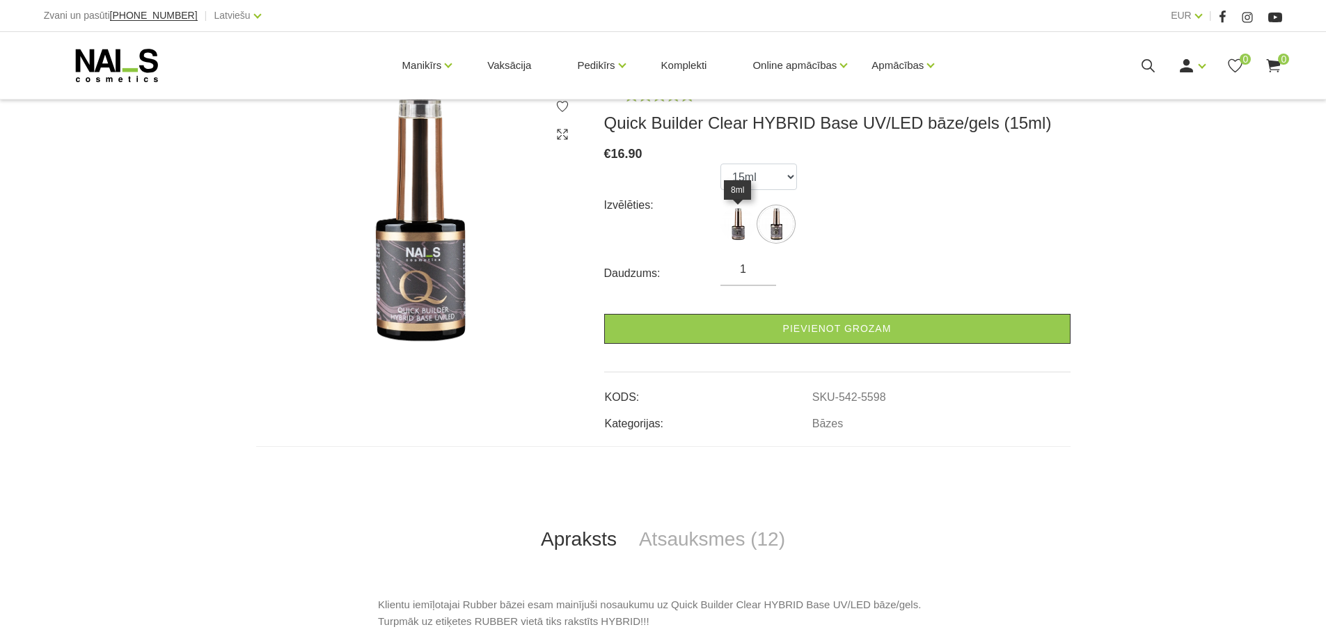
click at [746, 230] on img at bounding box center [738, 224] width 35 height 35
select select "5597"
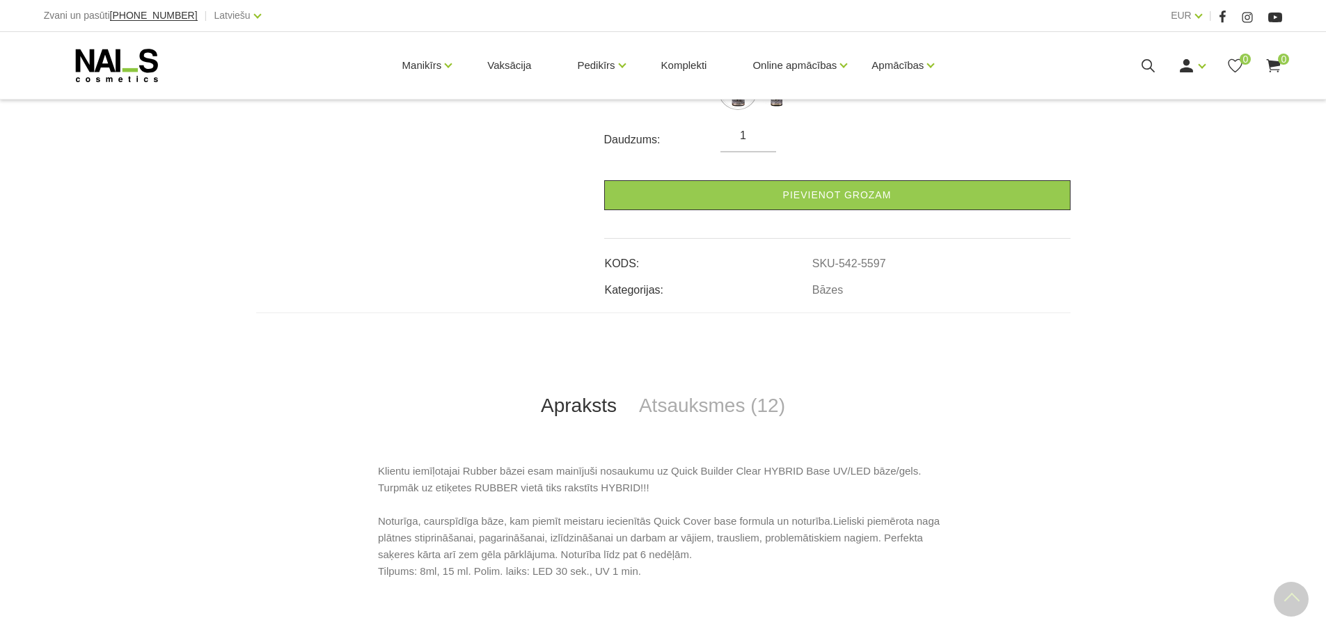
scroll to position [487, 0]
